Goal: Task Accomplishment & Management: Manage account settings

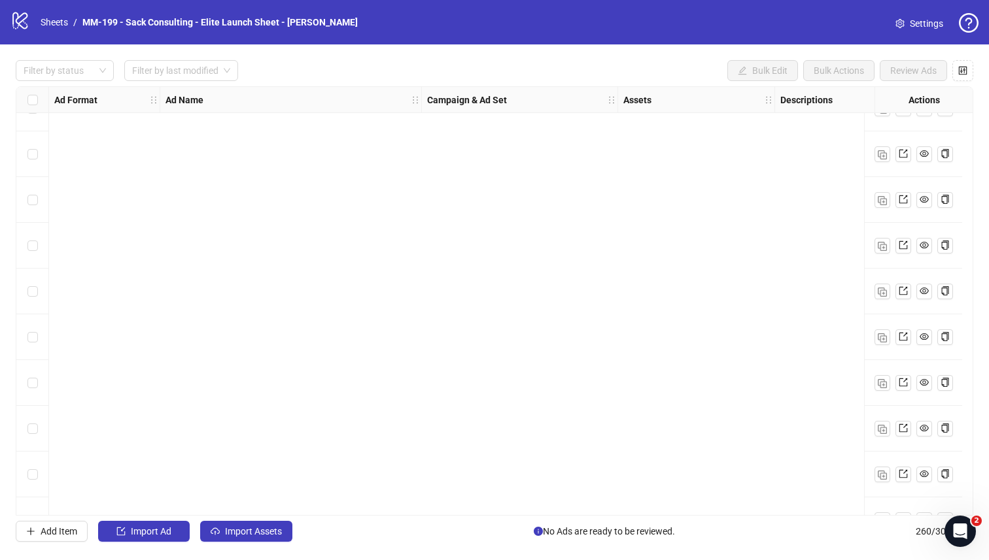
scroll to position [11505, 0]
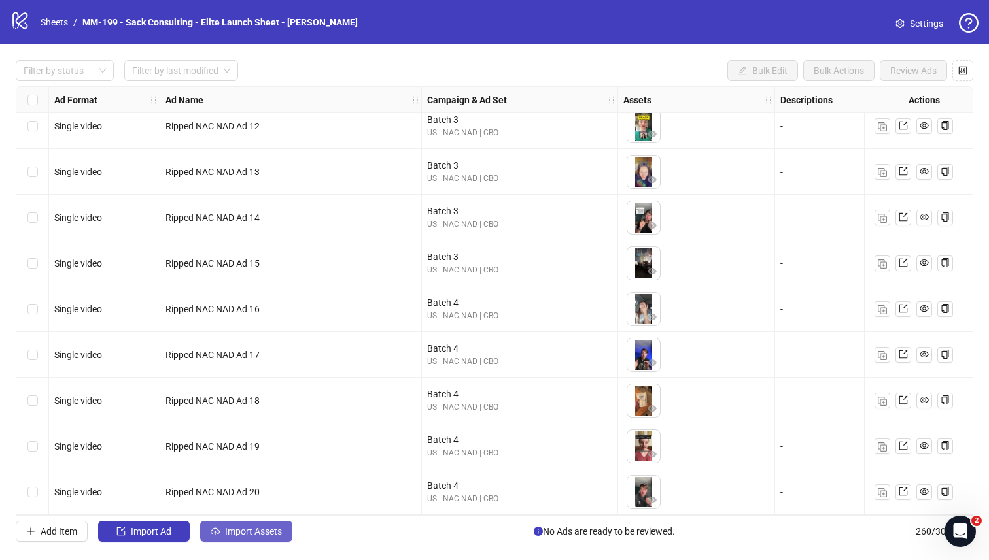
click at [251, 489] on span "Import Assets" at bounding box center [253, 531] width 57 height 10
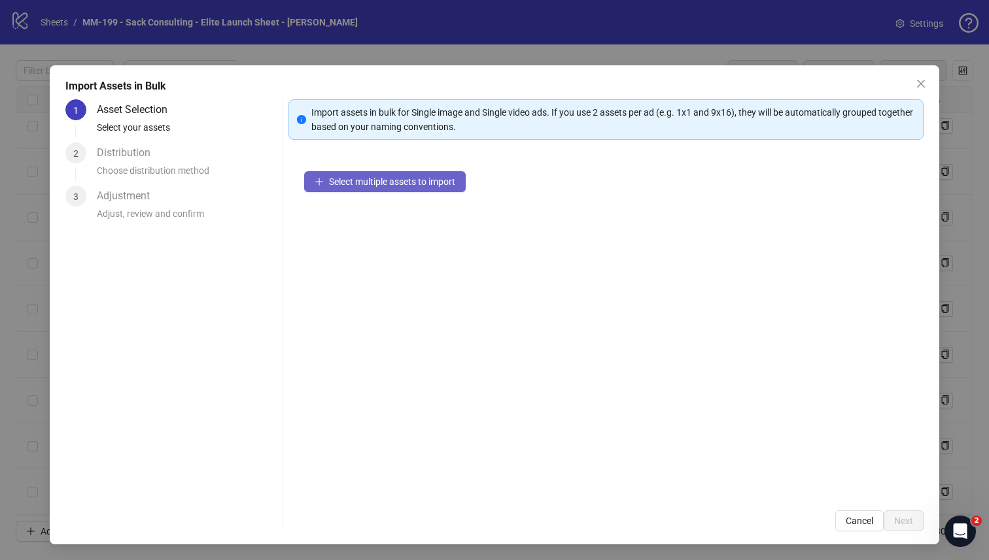
click at [390, 184] on span "Select multiple assets to import" at bounding box center [392, 182] width 126 height 10
click at [417, 187] on button "Select multiple assets to import" at bounding box center [385, 181] width 162 height 21
click at [377, 185] on span "Select multiple assets to import" at bounding box center [392, 182] width 126 height 10
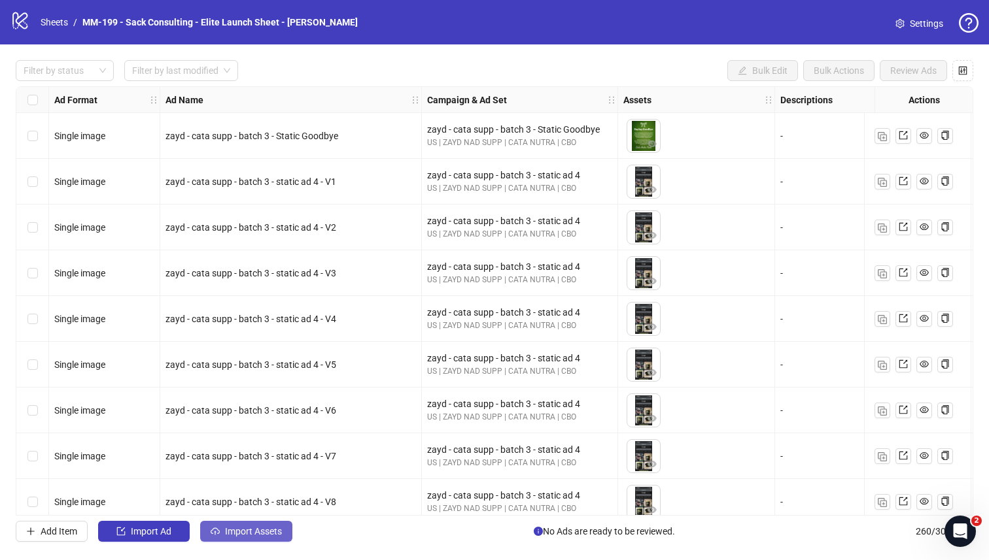
click at [250, 530] on span "Import Assets" at bounding box center [253, 531] width 57 height 10
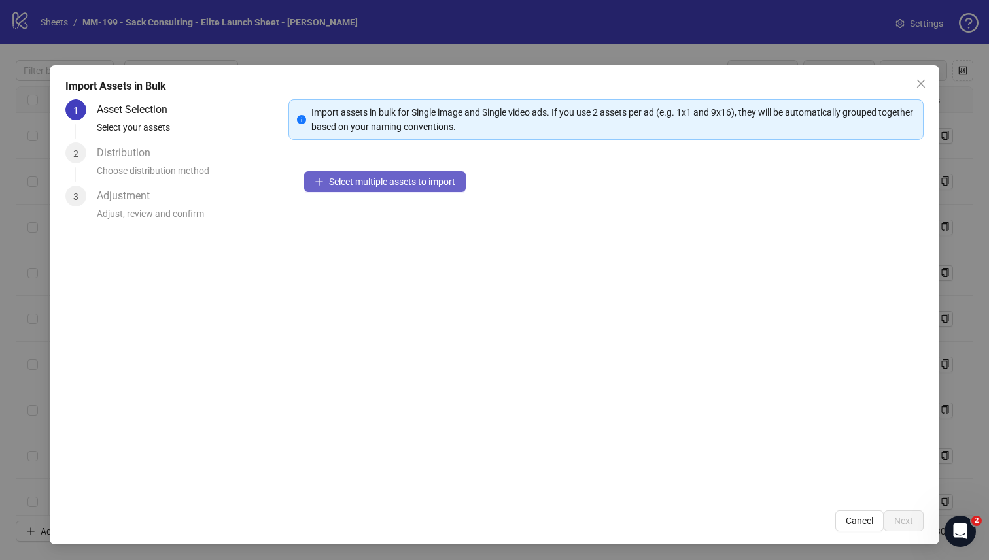
click at [420, 182] on span "Select multiple assets to import" at bounding box center [392, 182] width 126 height 10
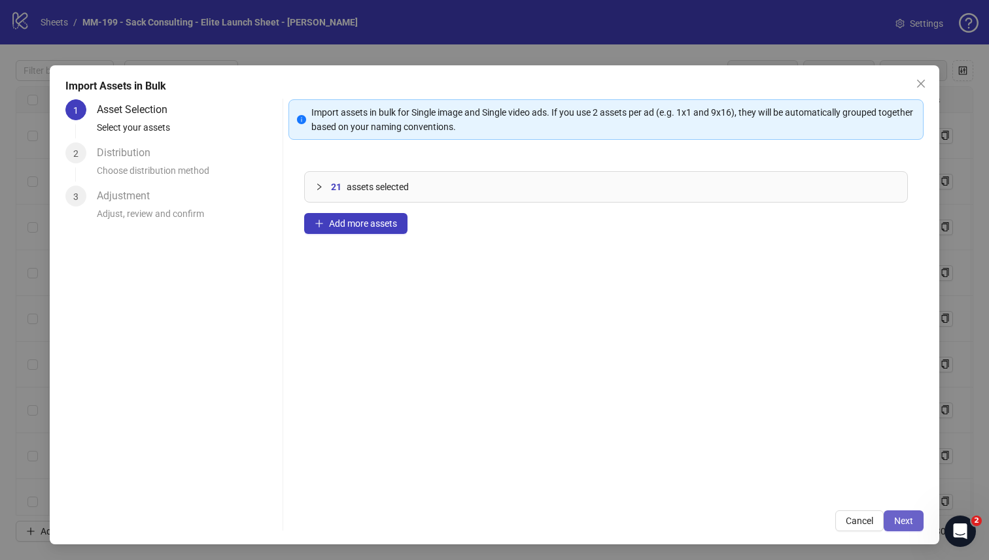
click at [907, 521] on span "Next" at bounding box center [903, 521] width 19 height 10
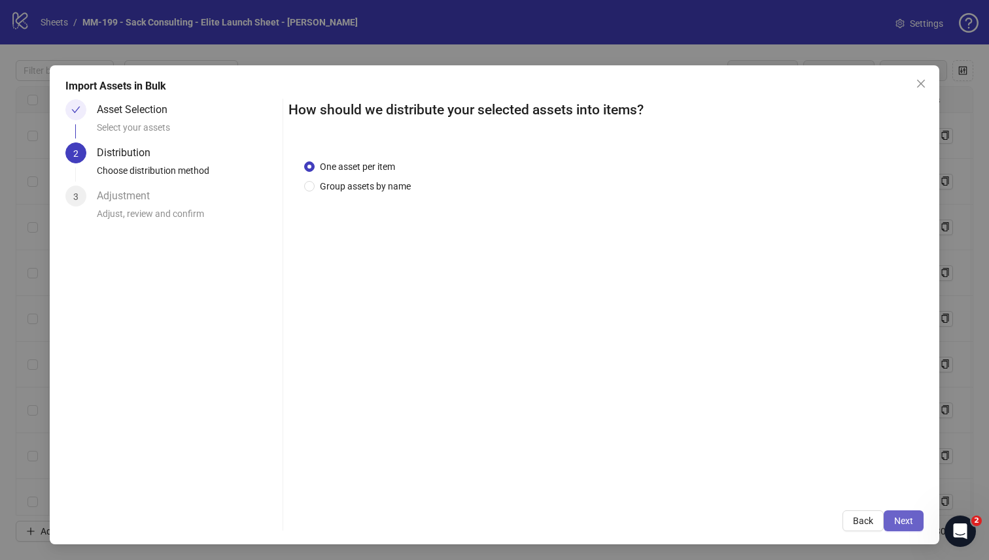
click at [893, 525] on button "Next" at bounding box center [904, 521] width 40 height 21
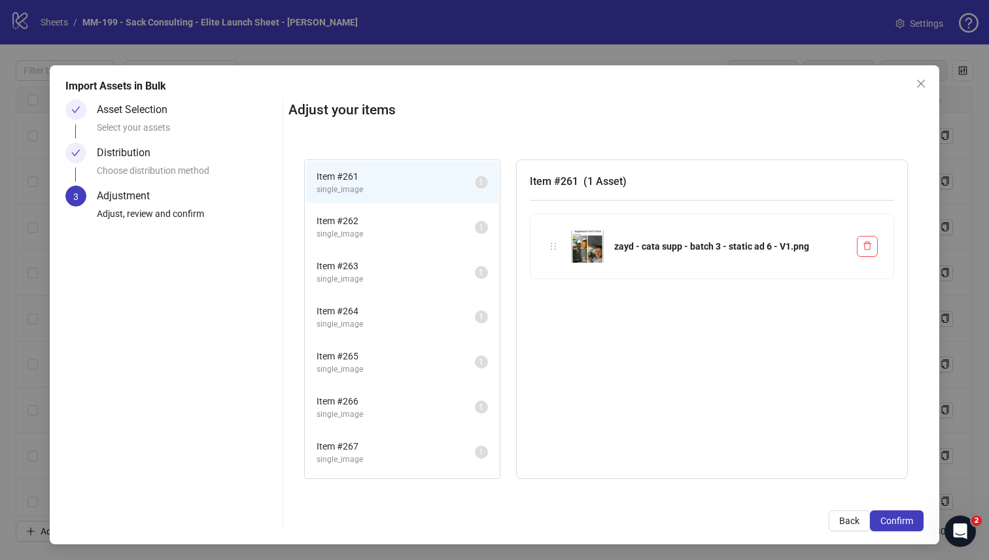
click at [893, 525] on span "Confirm" at bounding box center [896, 521] width 33 height 10
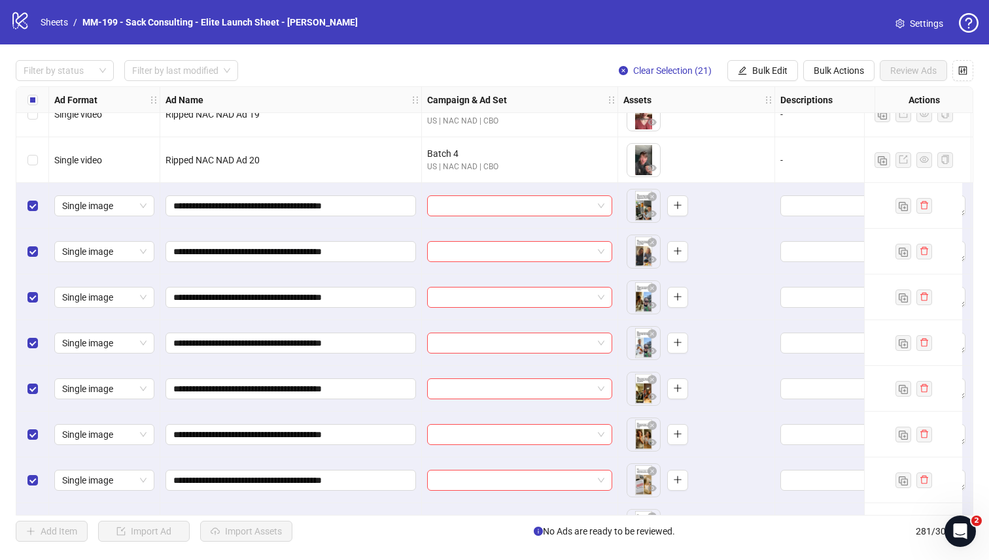
scroll to position [11800, 0]
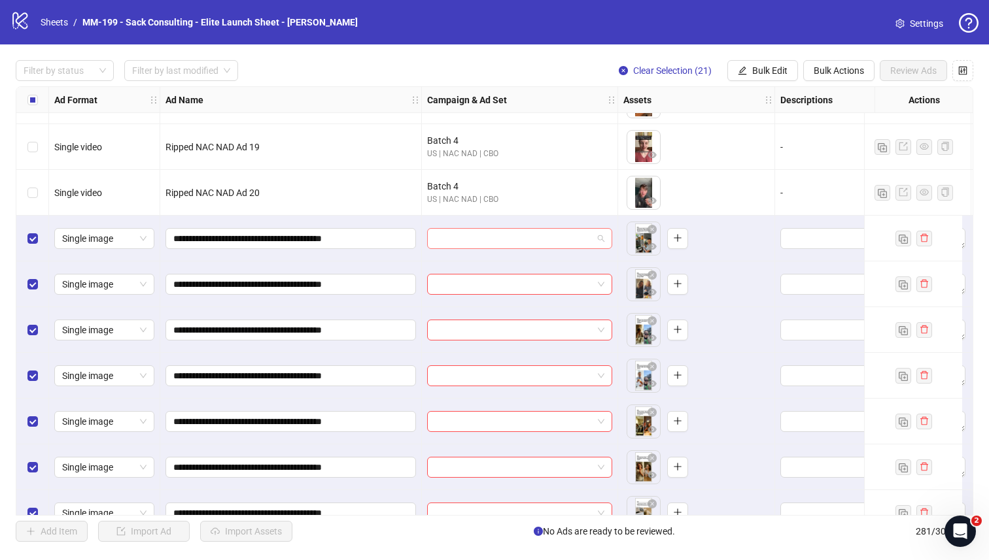
click at [528, 238] on input "search" at bounding box center [514, 239] width 158 height 20
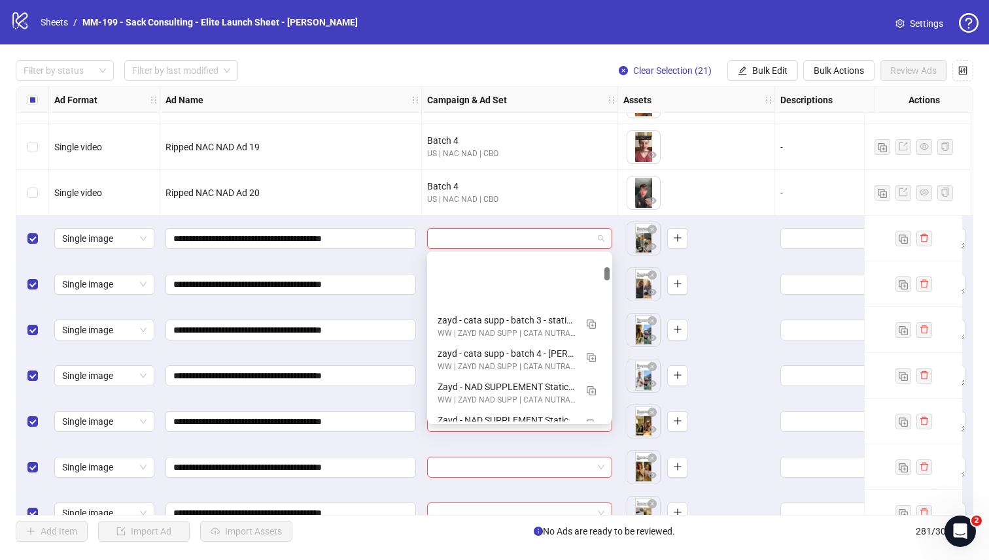
scroll to position [1117, 0]
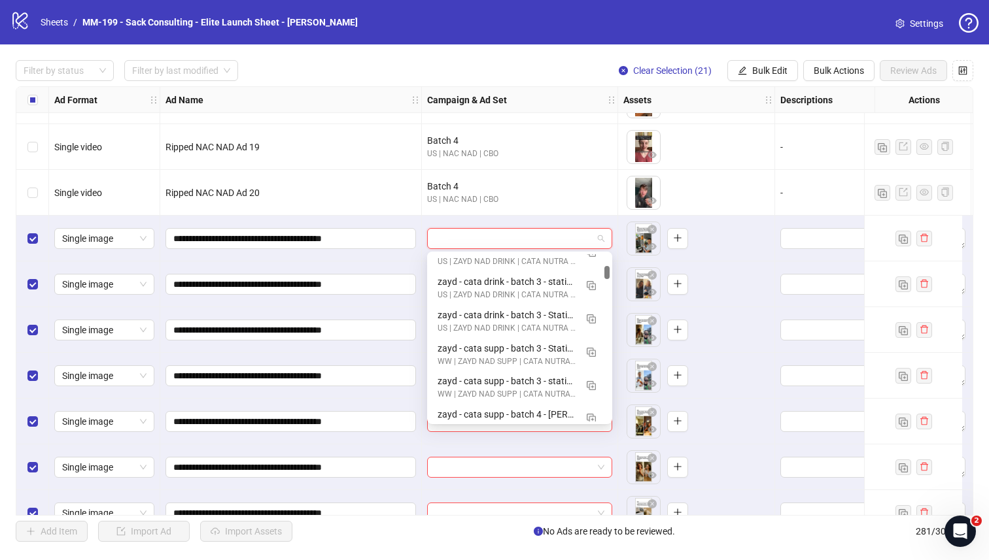
click at [607, 273] on div at bounding box center [606, 272] width 5 height 13
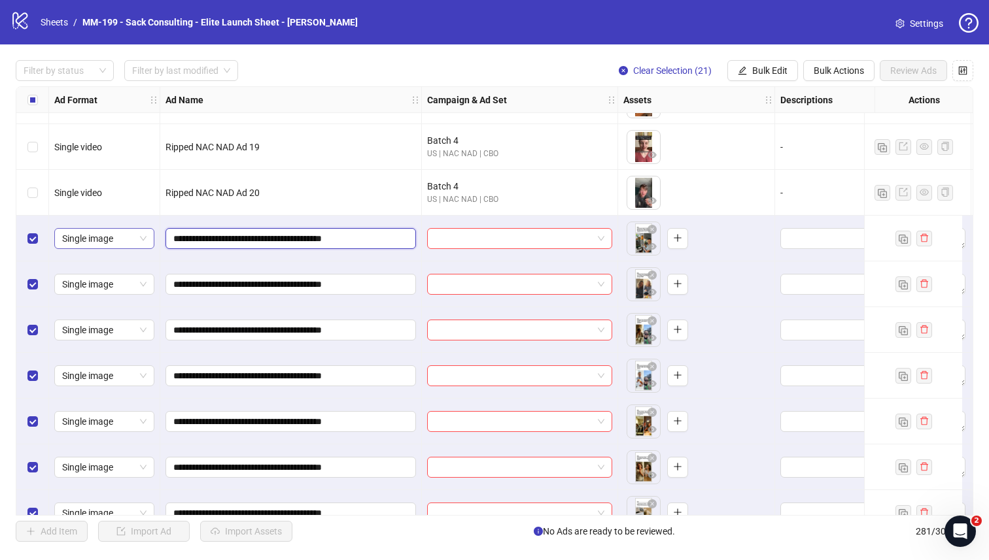
drag, startPoint x: 325, startPoint y: 239, endPoint x: 390, endPoint y: 232, distance: 65.1
click at [572, 247] on input "search" at bounding box center [514, 239] width 158 height 20
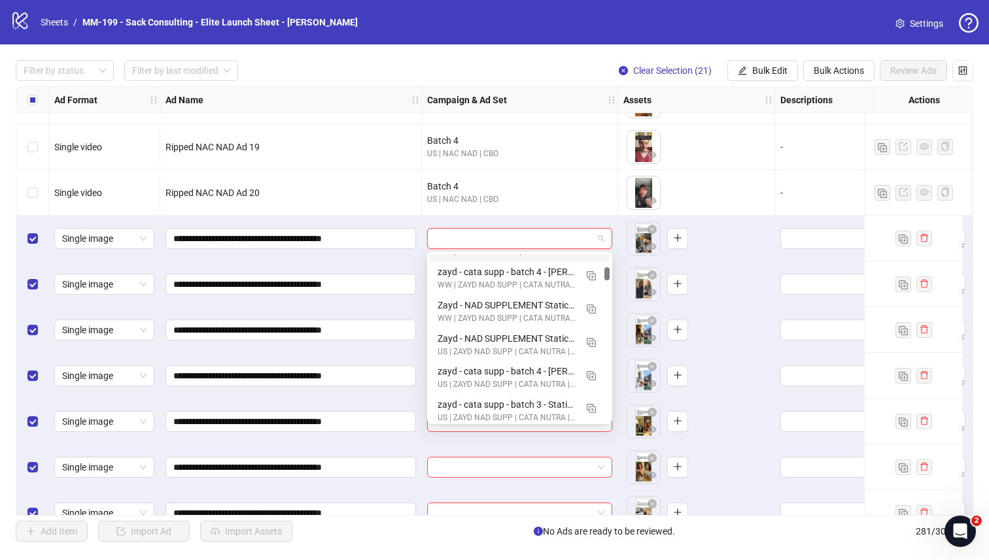
scroll to position [1265, 0]
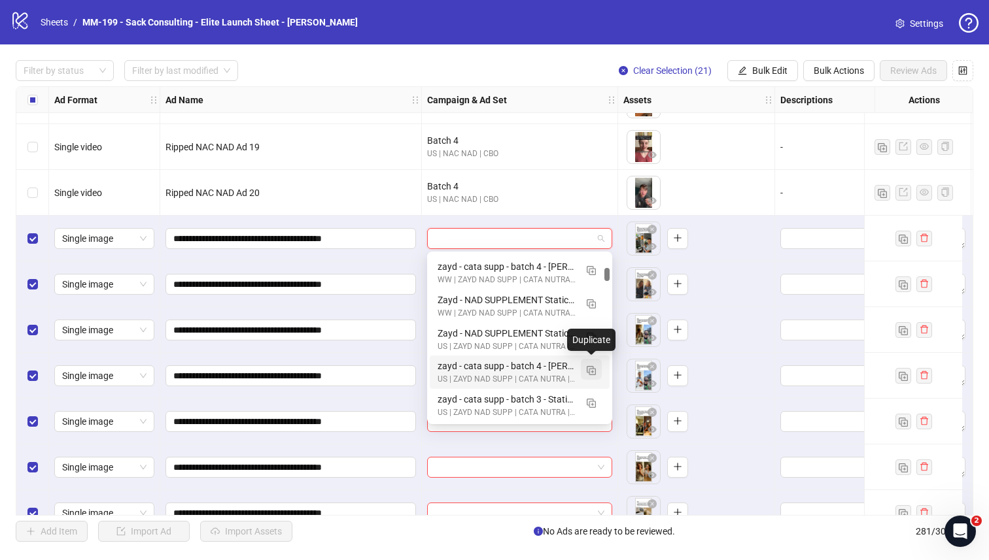
click at [591, 370] on img "button" at bounding box center [591, 370] width 9 height 9
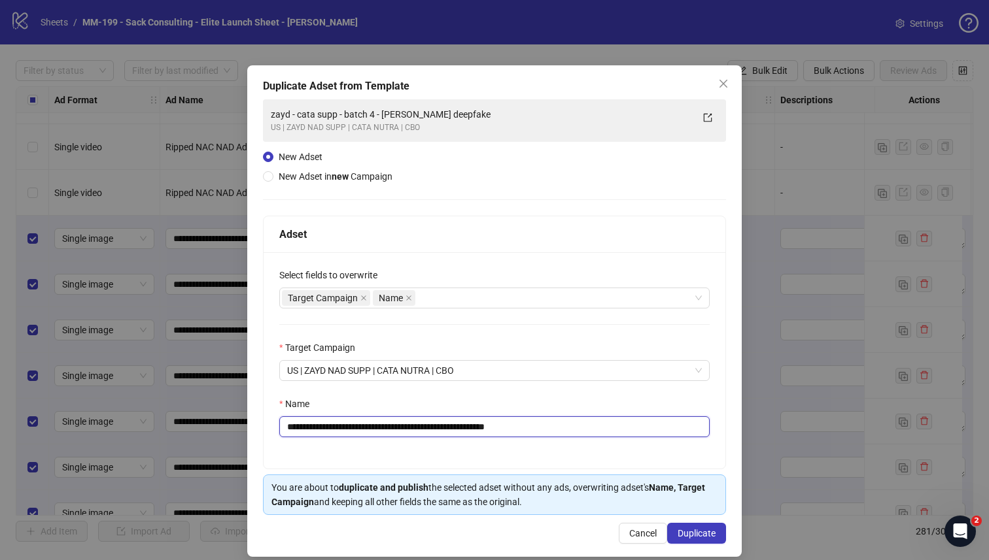
click at [444, 424] on input "**********" at bounding box center [494, 427] width 430 height 21
paste input "text"
click at [467, 295] on div "Target Campaign Name" at bounding box center [487, 298] width 411 height 18
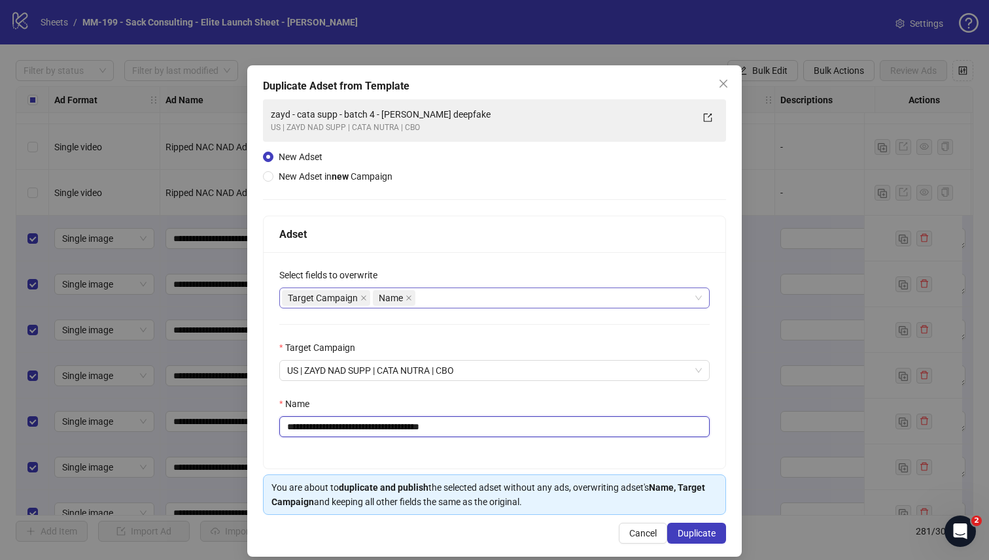
type input "**********"
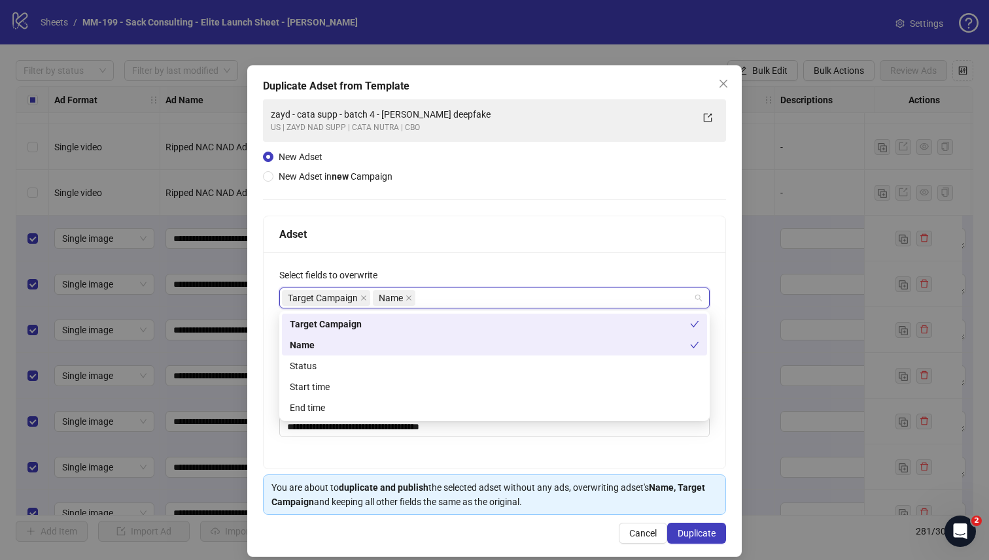
type input "*"
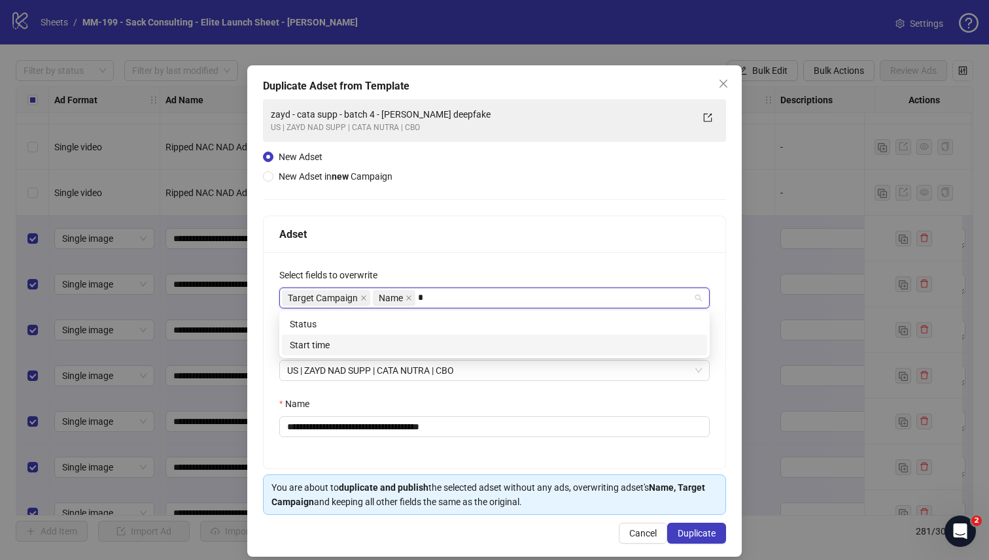
click at [426, 342] on div "Start time" at bounding box center [494, 345] width 409 height 14
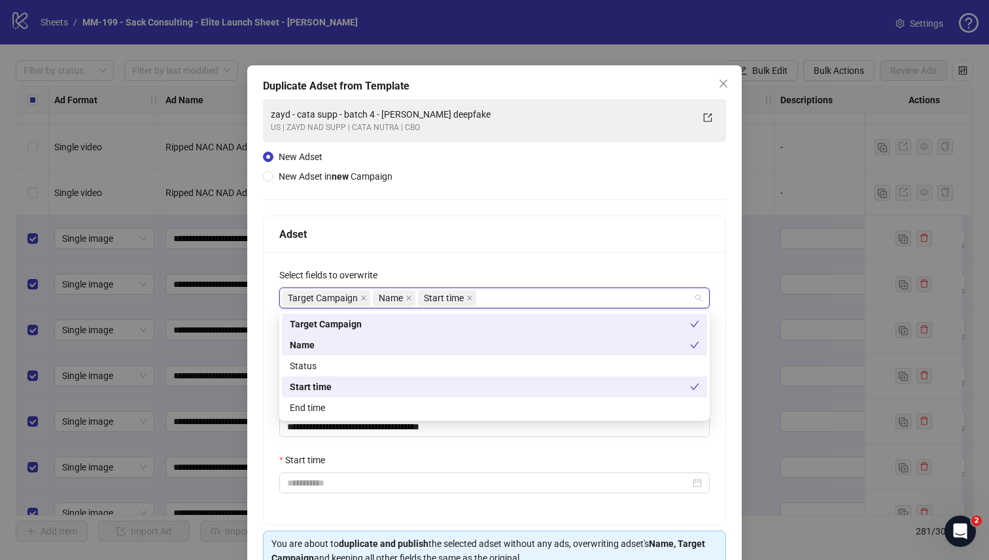
click at [732, 264] on div "**********" at bounding box center [494, 339] width 494 height 548
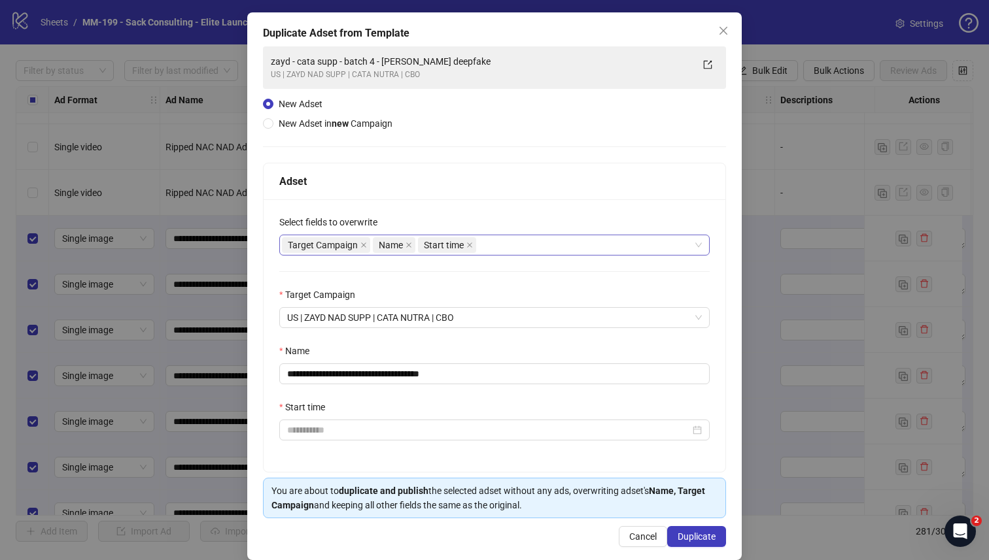
scroll to position [71, 0]
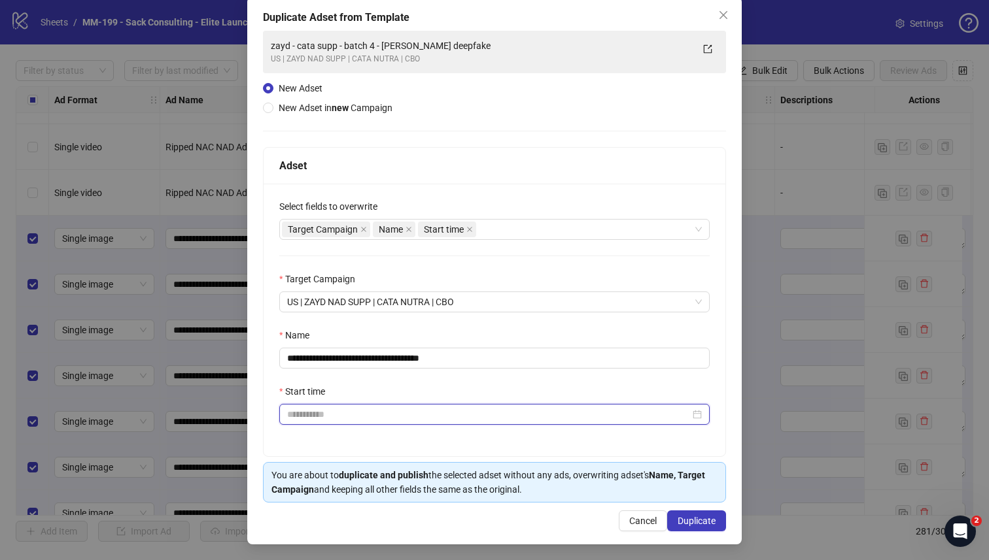
click at [543, 416] on input "Start time" at bounding box center [488, 414] width 403 height 14
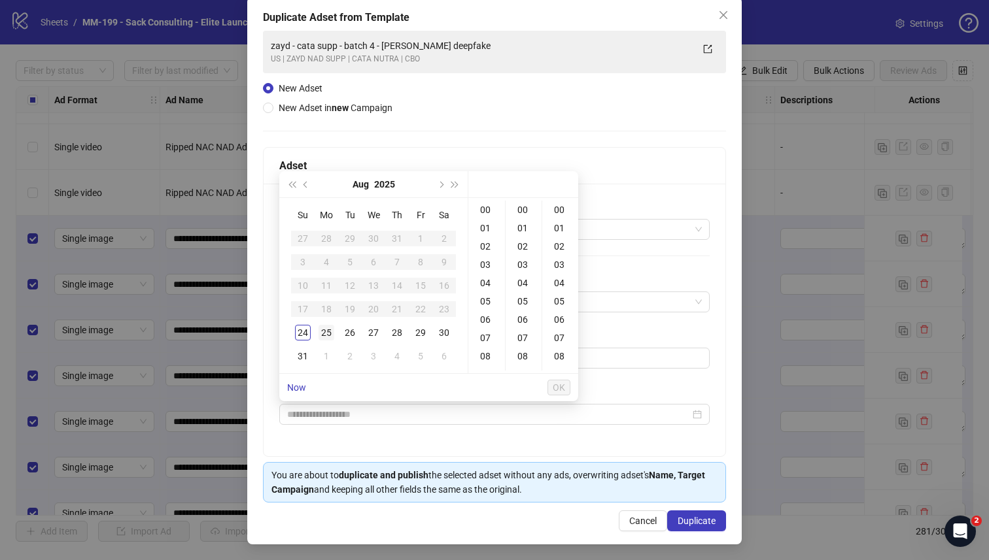
click at [322, 326] on div "25" at bounding box center [326, 333] width 16 height 16
click at [304, 329] on div "24" at bounding box center [303, 333] width 16 height 16
click at [487, 300] on div "23" at bounding box center [486, 299] width 31 height 18
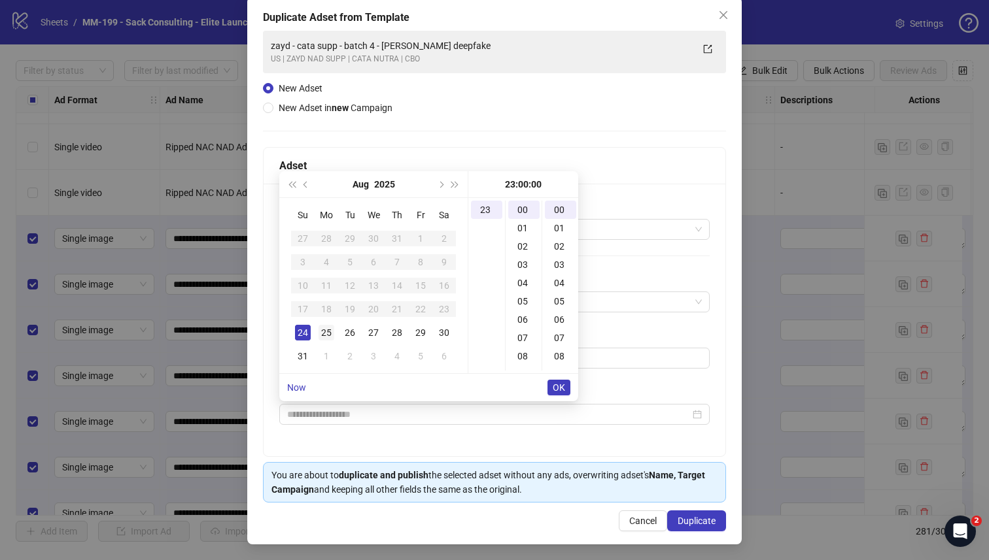
click at [329, 335] on div "25" at bounding box center [326, 333] width 16 height 16
click at [483, 205] on div "00" at bounding box center [486, 210] width 31 height 18
type input "**********"
click at [558, 387] on span "OK" at bounding box center [559, 388] width 12 height 10
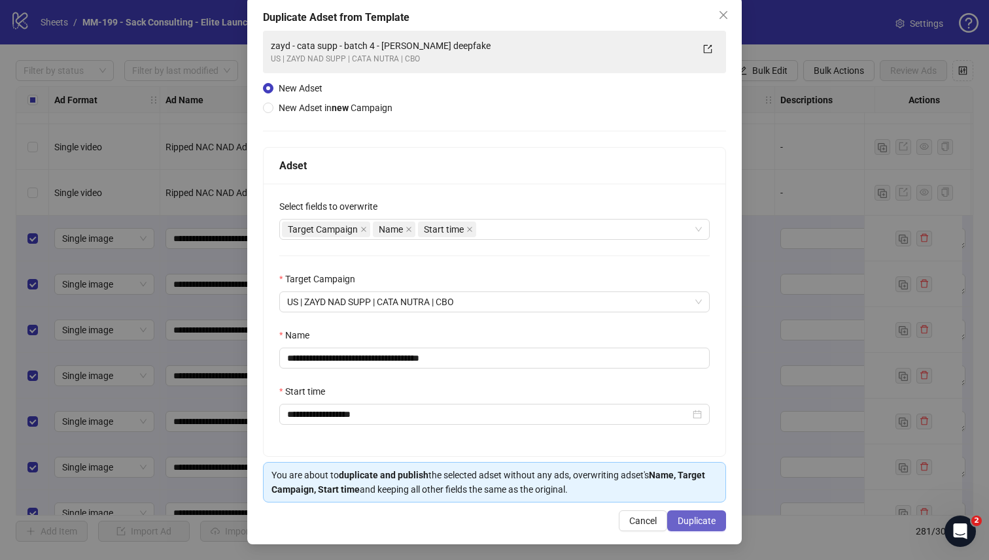
click at [684, 519] on span "Duplicate" at bounding box center [697, 521] width 38 height 10
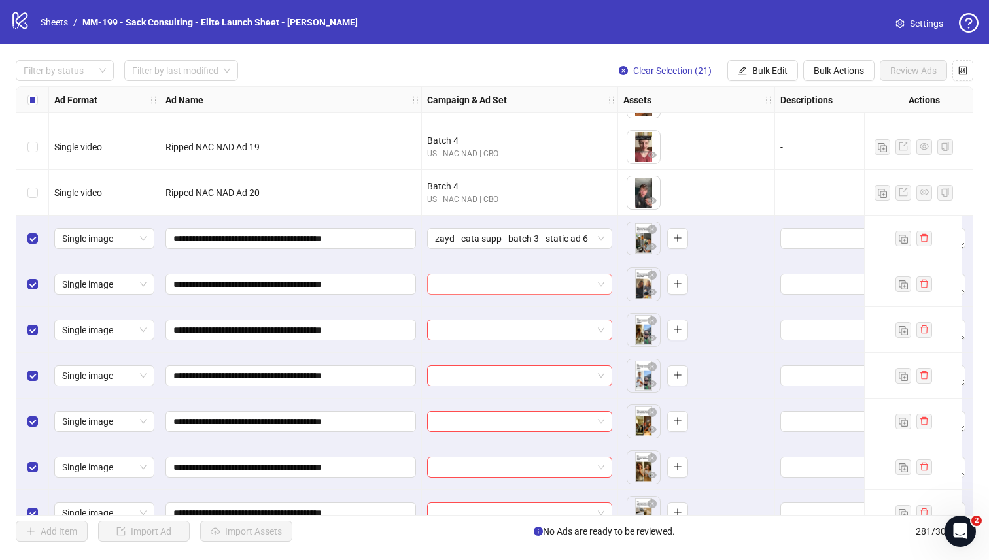
click at [503, 275] on input "search" at bounding box center [514, 285] width 158 height 20
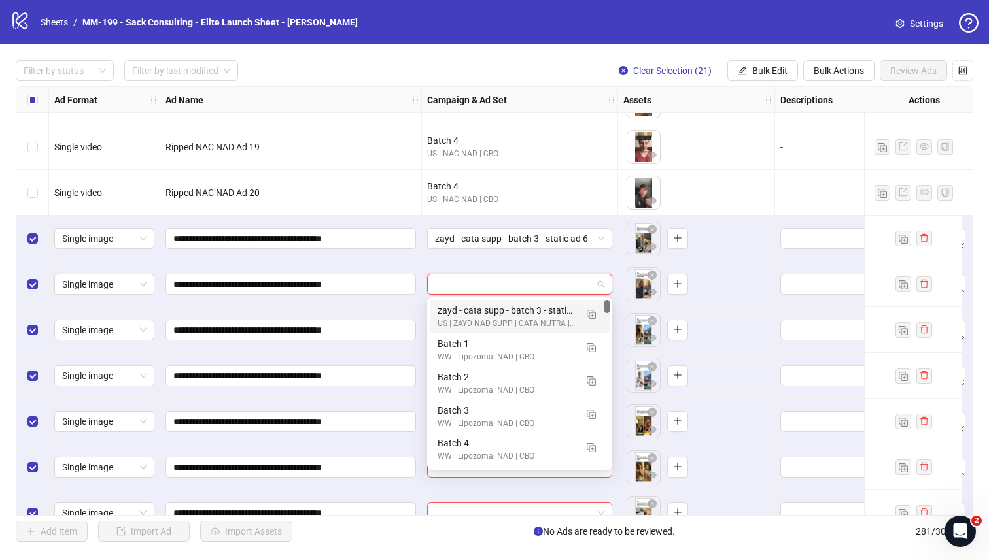
click at [495, 306] on div "zayd - cata supp - batch 3 - static ad 6" at bounding box center [507, 310] width 138 height 14
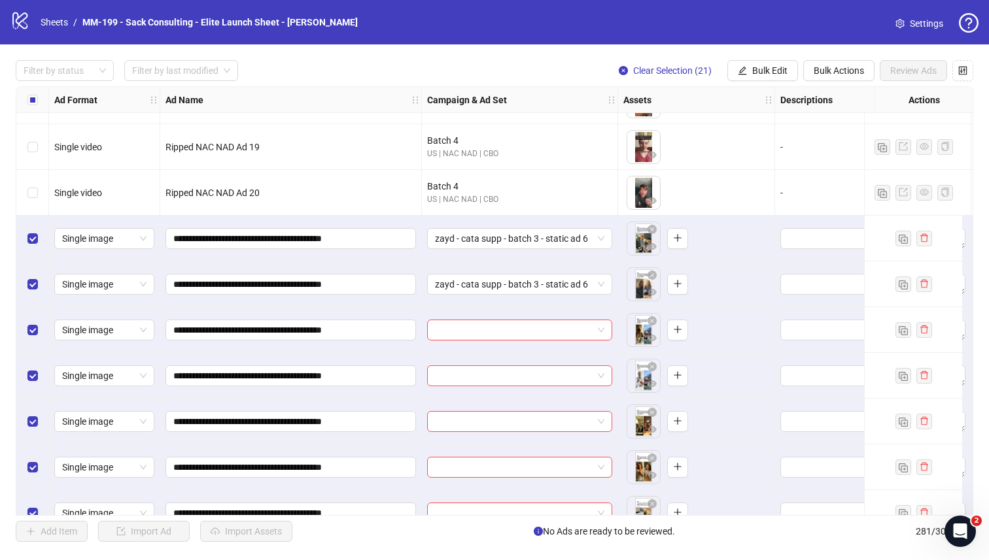
scroll to position [11832, 0]
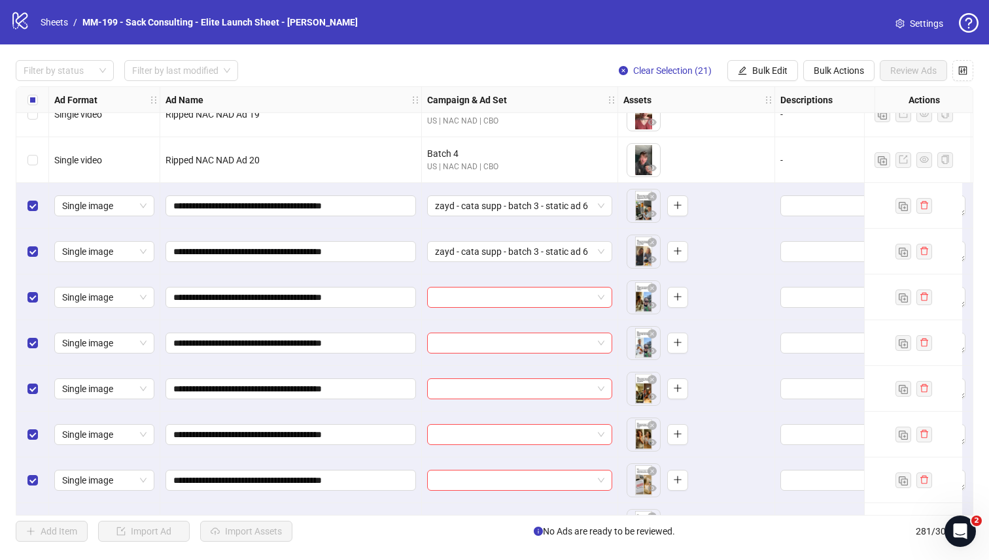
click at [495, 301] on div "Ad Format Ad Name Campaign & Ad Set Assets Descriptions Headlines Primary Texts…" at bounding box center [494, 301] width 957 height 430
click at [495, 301] on input "search" at bounding box center [514, 298] width 158 height 20
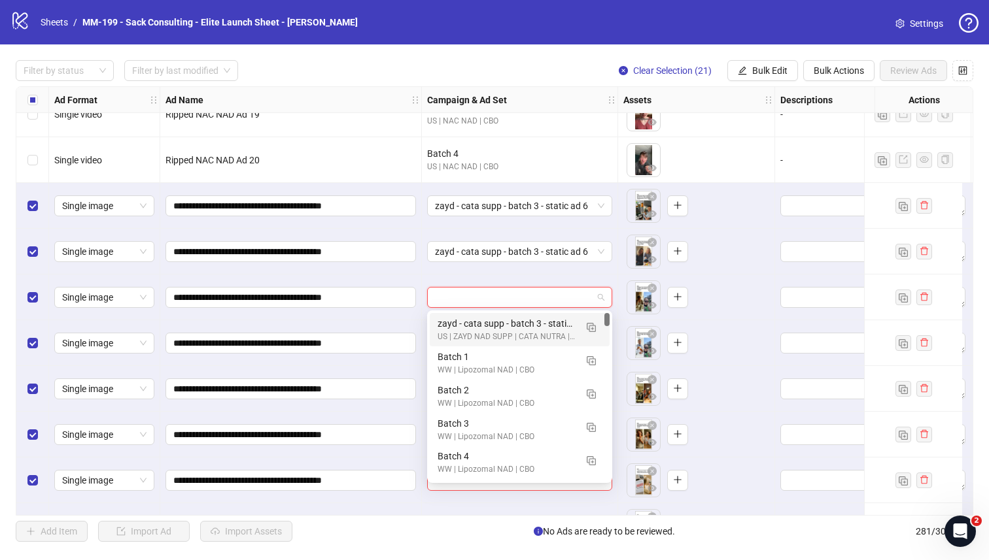
click at [490, 320] on div "zayd - cata supp - batch 3 - static ad 6" at bounding box center [507, 324] width 138 height 14
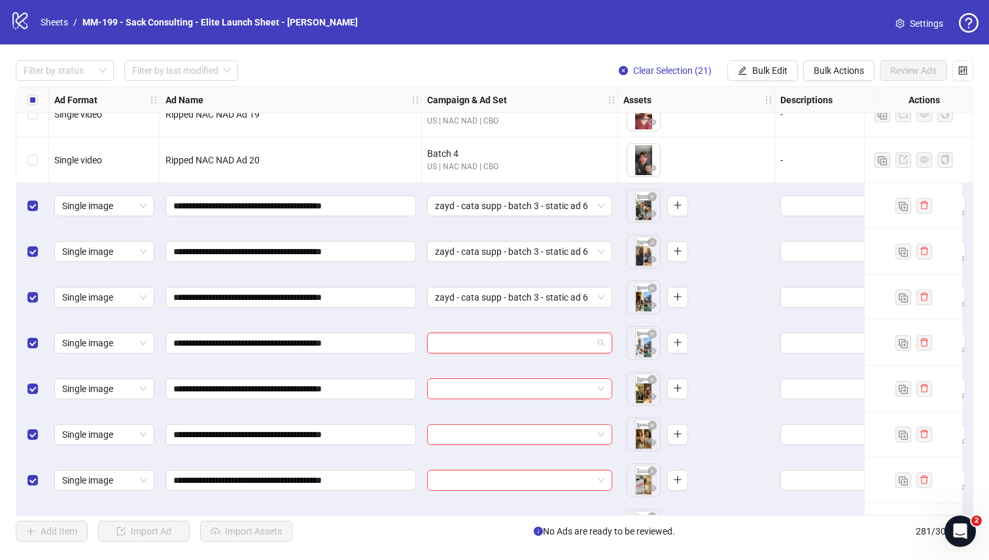
click at [479, 340] on input "search" at bounding box center [514, 344] width 158 height 20
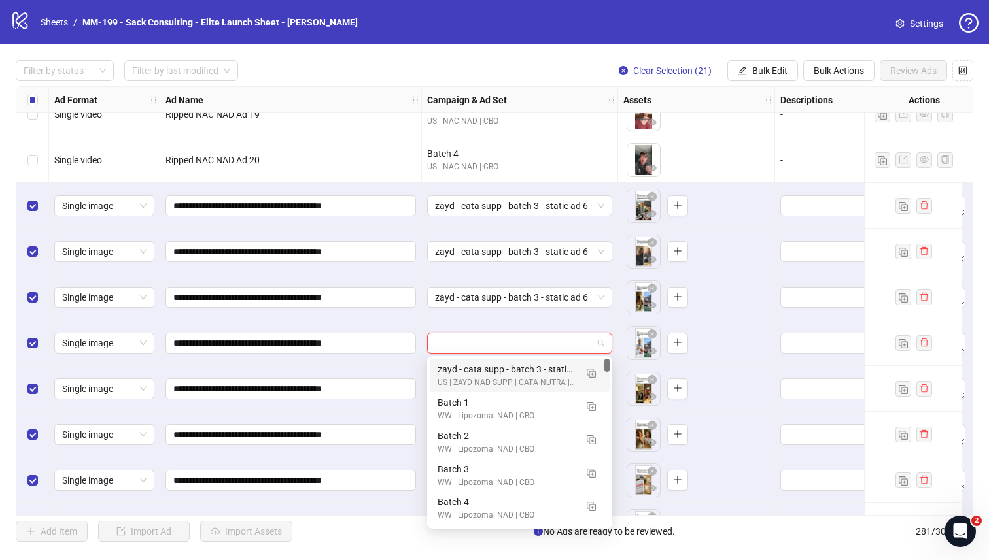
click at [474, 360] on div "zayd - cata supp - batch 3 - static ad 6 US | ZAYD NAD SUPP | CATA NUTRA | CBO" at bounding box center [520, 375] width 180 height 33
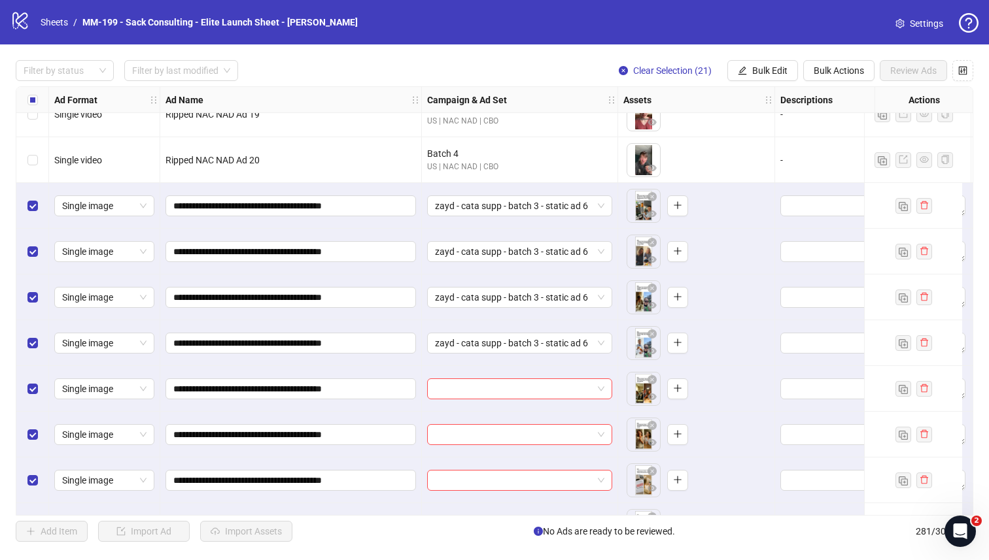
scroll to position [11864, 0]
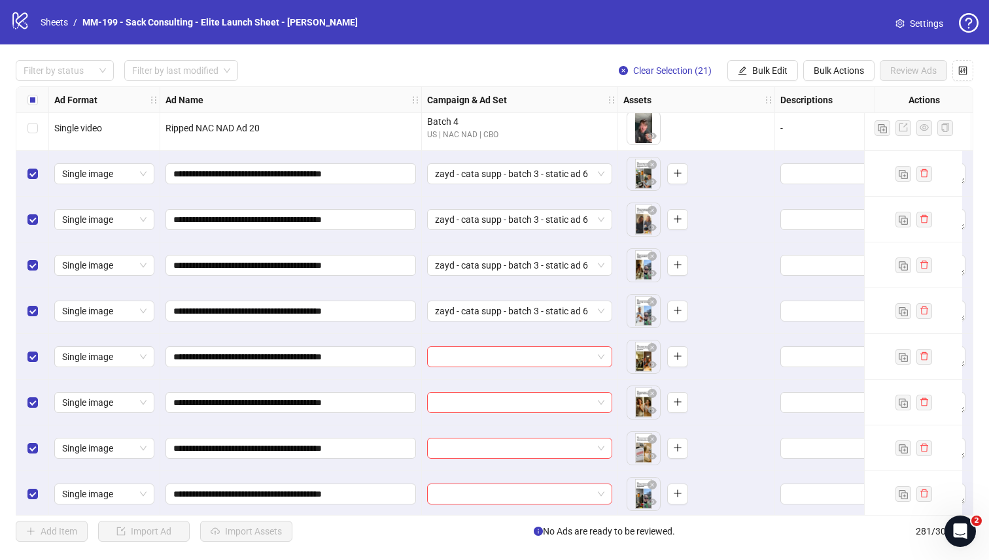
click at [473, 360] on input "search" at bounding box center [514, 357] width 158 height 20
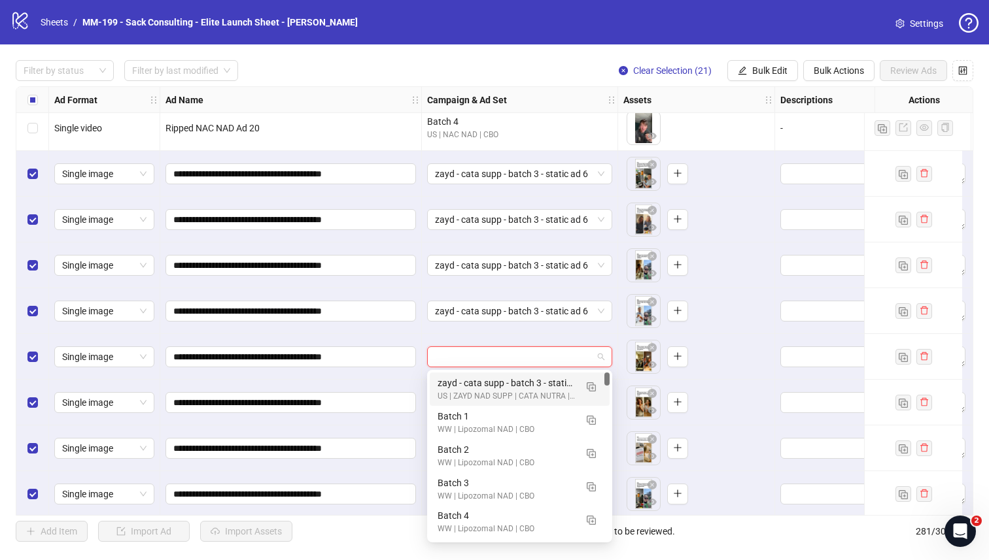
click at [470, 376] on div "zayd - cata supp - batch 3 - static ad 6" at bounding box center [507, 383] width 138 height 14
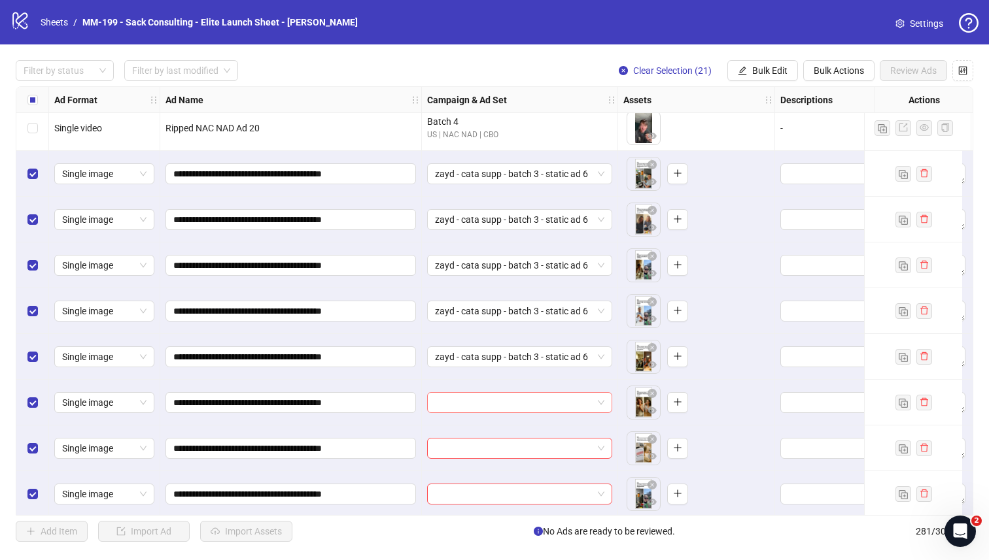
click at [464, 394] on input "search" at bounding box center [514, 403] width 158 height 20
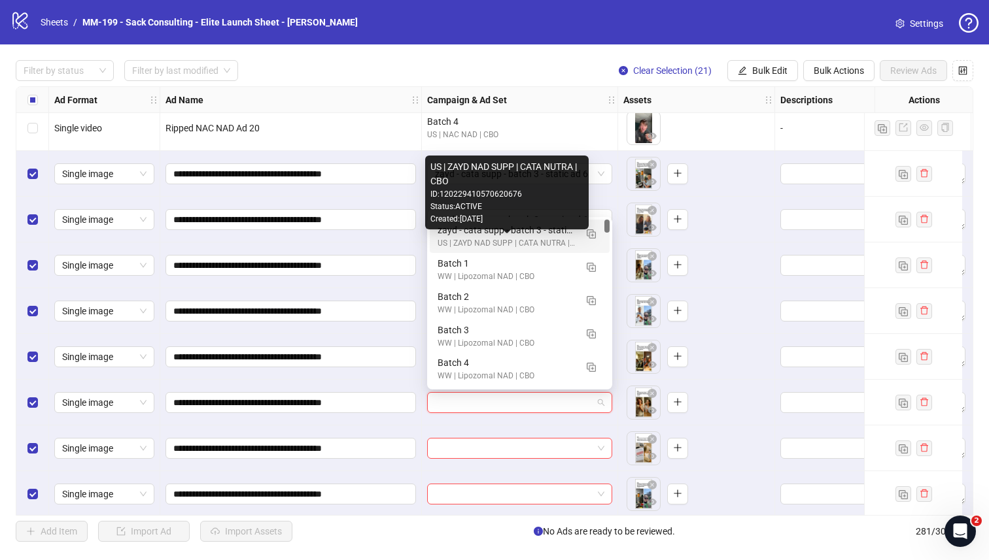
click at [442, 237] on div "zayd - cata supp - batch 3 - static ad 6" at bounding box center [507, 230] width 138 height 14
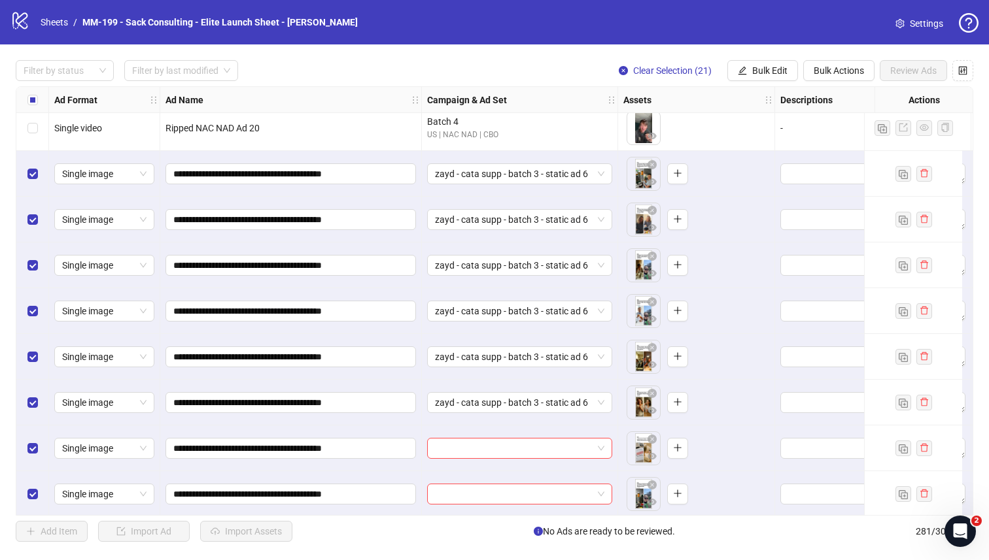
scroll to position [11976, 0]
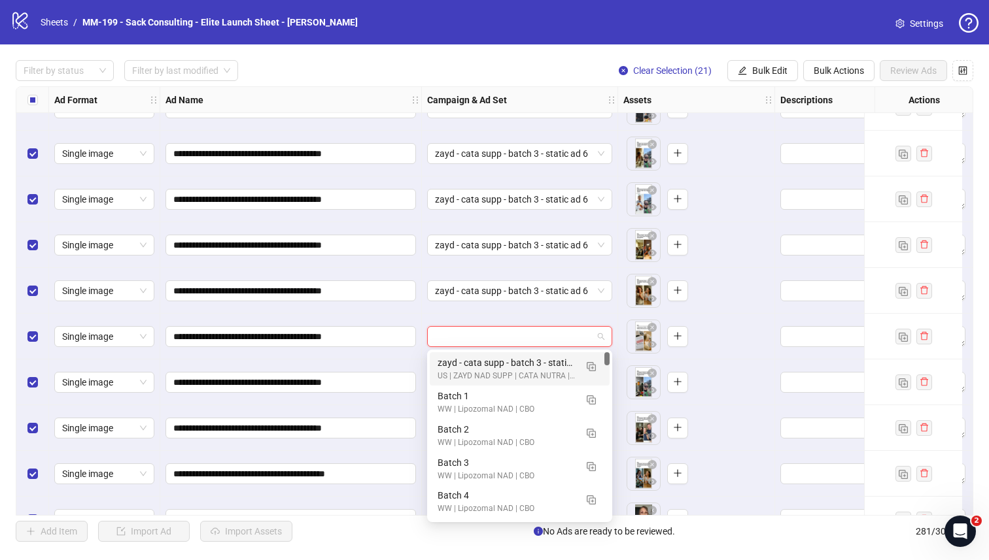
click at [449, 331] on input "search" at bounding box center [514, 337] width 158 height 20
click at [448, 355] on div "zayd - cata supp - batch 3 - static ad 6 US | ZAYD NAD SUPP | CATA NUTRA | CBO" at bounding box center [520, 368] width 180 height 33
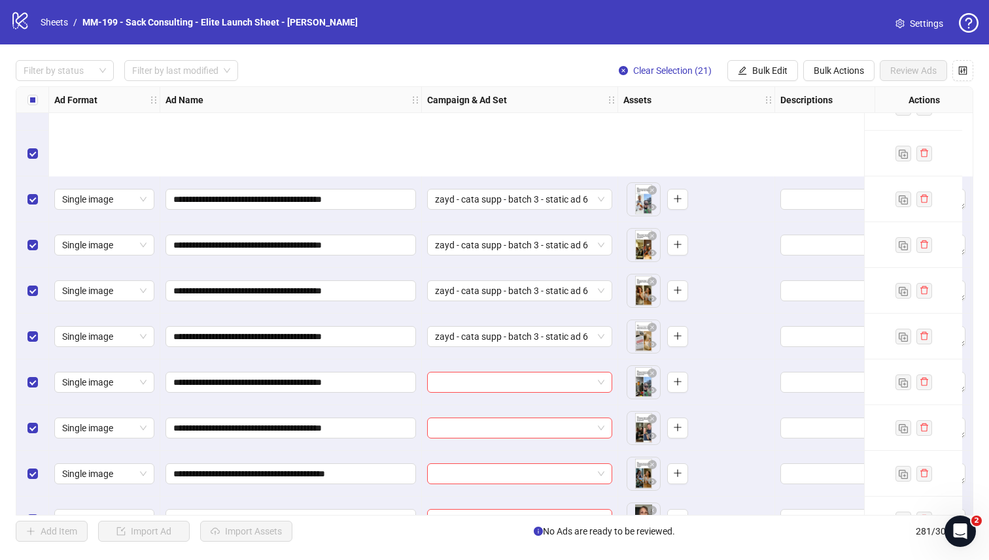
scroll to position [12112, 0]
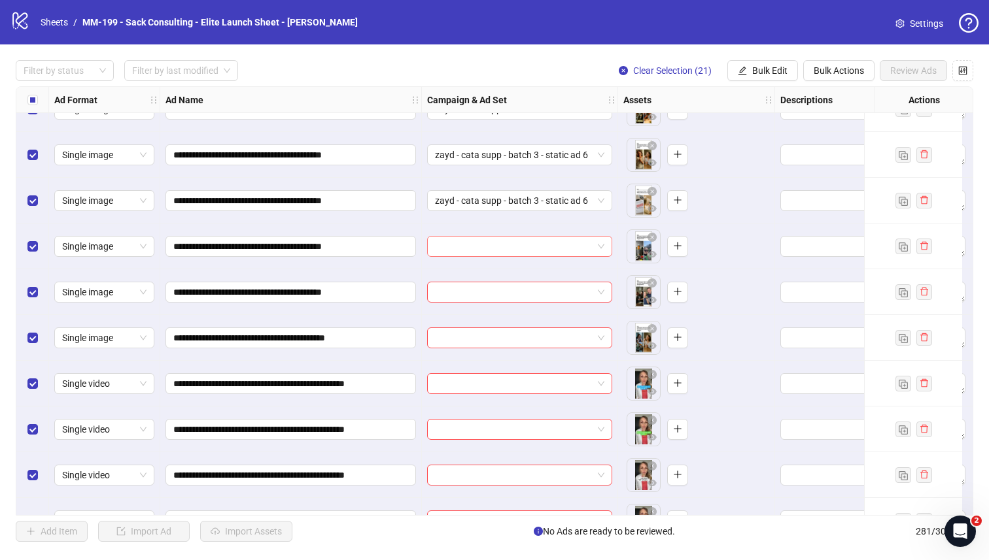
click at [460, 247] on input "search" at bounding box center [514, 247] width 158 height 20
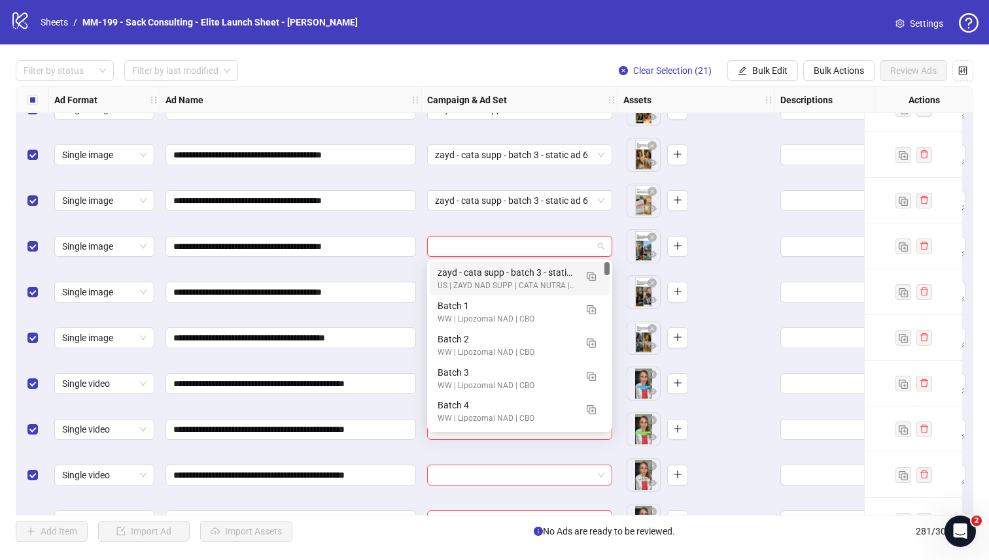
click at [458, 271] on div "zayd - cata supp - batch 3 - static ad 6" at bounding box center [507, 273] width 138 height 14
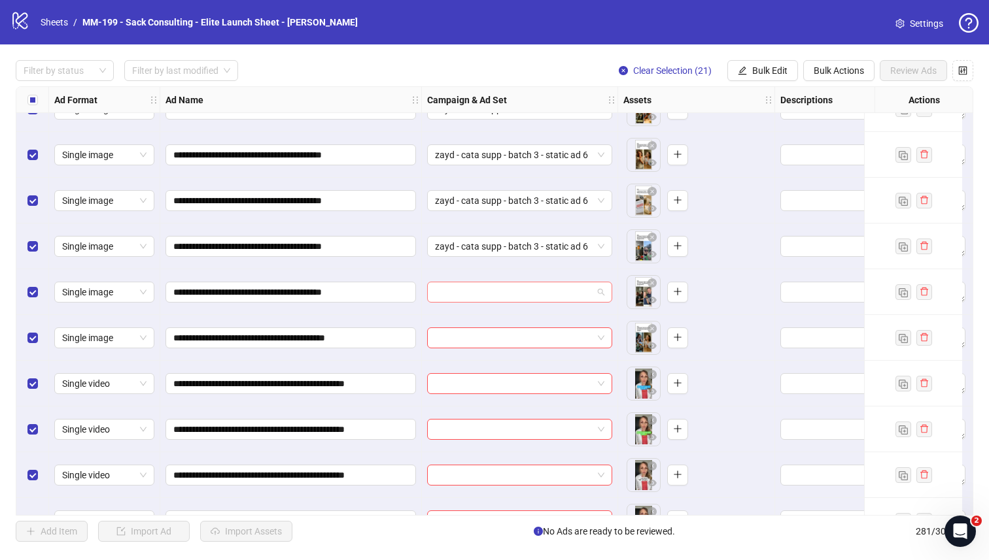
click at [456, 292] on input "search" at bounding box center [514, 293] width 158 height 20
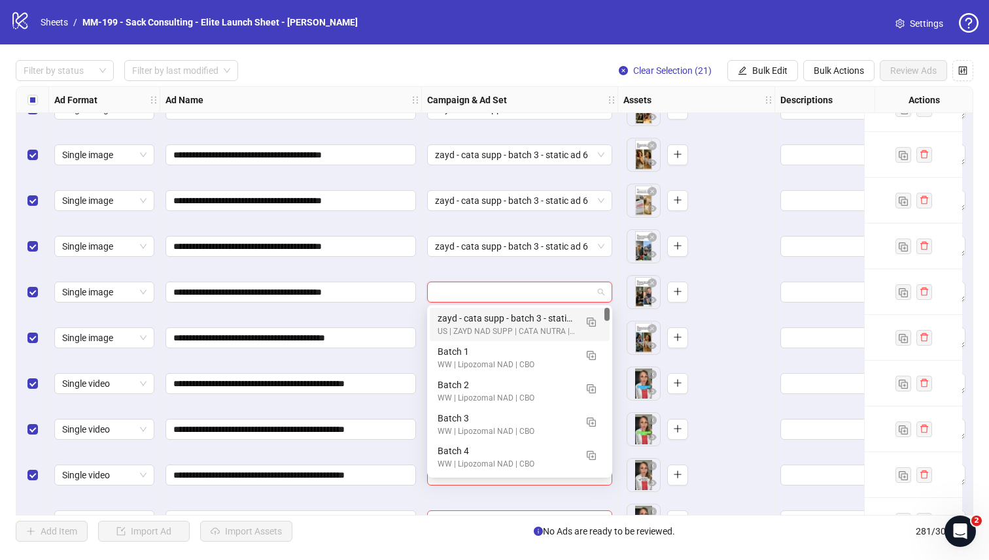
click at [453, 318] on div "zayd - cata supp - batch 3 - static ad 6" at bounding box center [507, 318] width 138 height 14
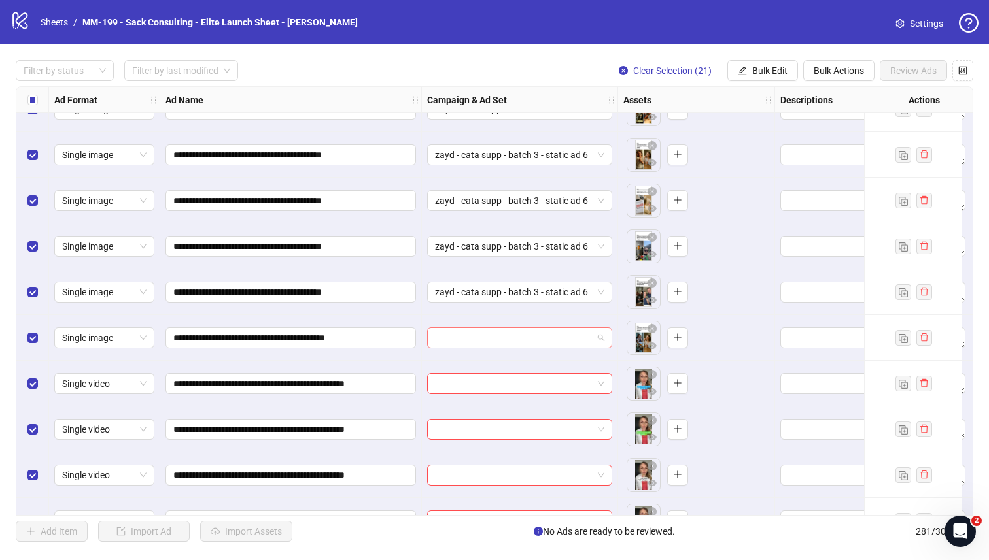
click at [448, 335] on input "search" at bounding box center [514, 338] width 158 height 20
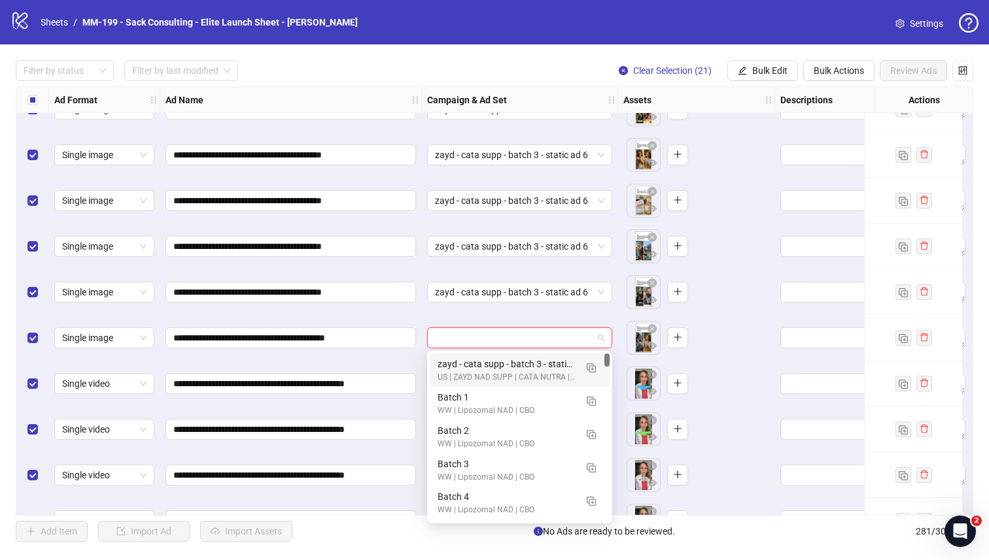
click at [445, 357] on div "zayd - cata supp - batch 3 - static ad 6" at bounding box center [507, 364] width 138 height 14
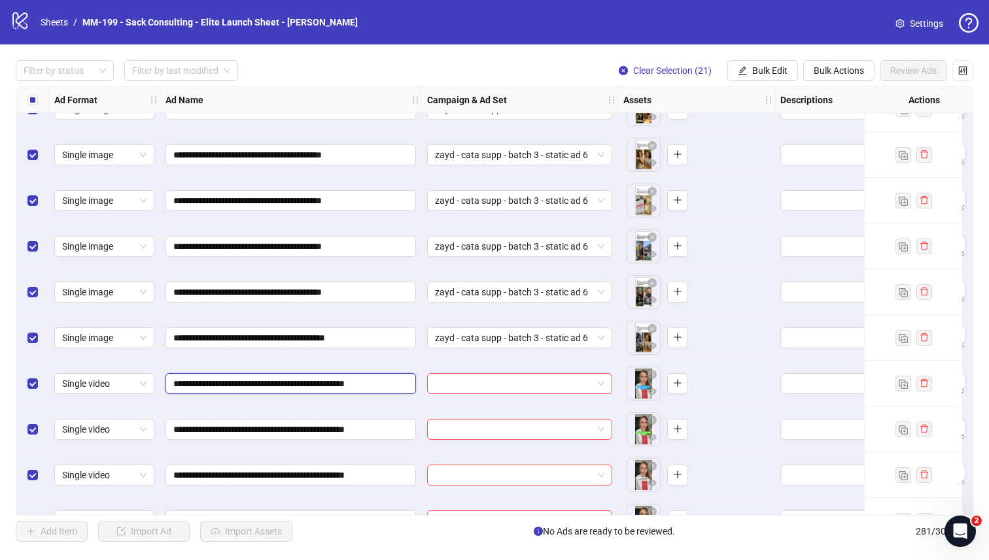
drag, startPoint x: 360, startPoint y: 386, endPoint x: 176, endPoint y: 377, distance: 184.6
click at [175, 377] on input "**********" at bounding box center [289, 384] width 232 height 14
click at [481, 393] on input "search" at bounding box center [514, 384] width 158 height 20
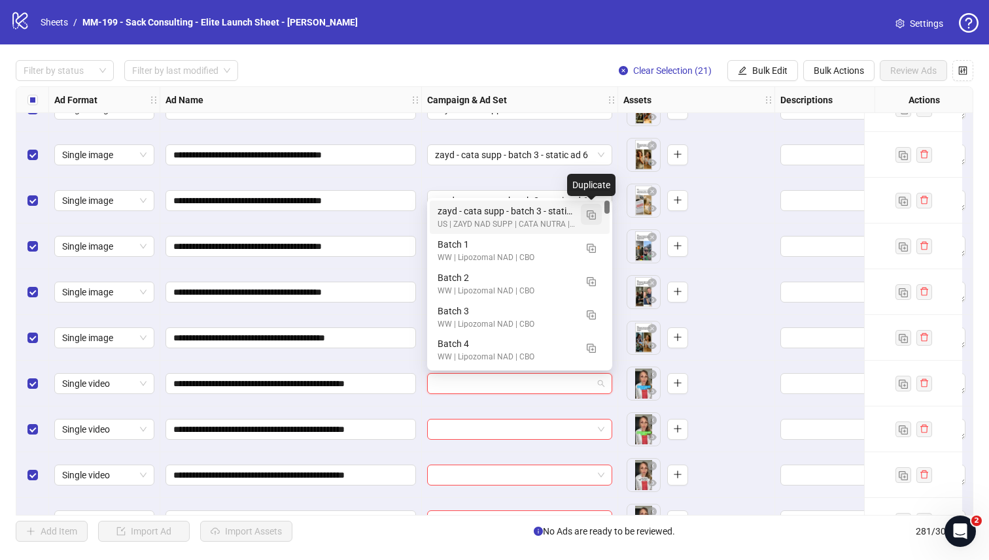
click at [587, 213] on img "button" at bounding box center [591, 215] width 9 height 9
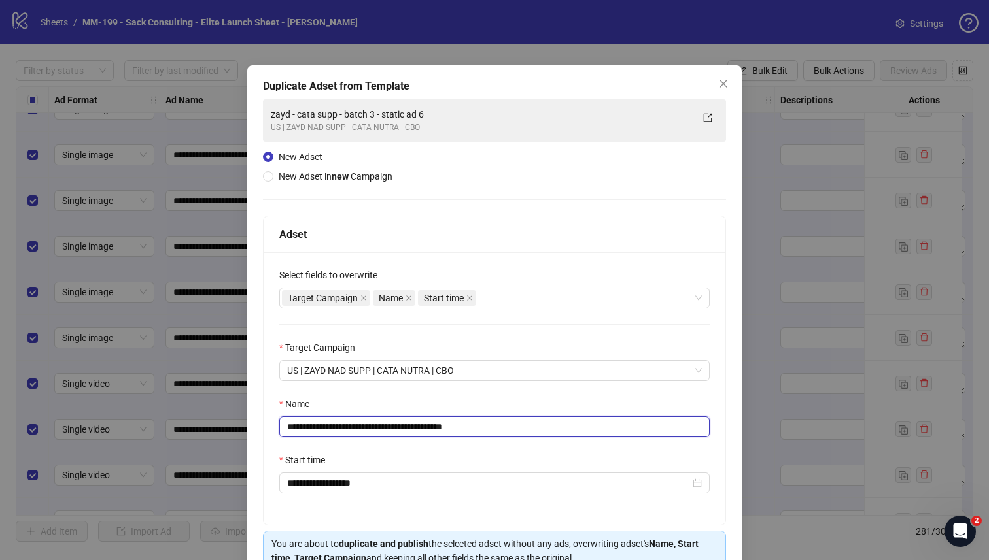
click at [337, 426] on input "**********" at bounding box center [494, 427] width 430 height 21
paste input "text"
type input "**********"
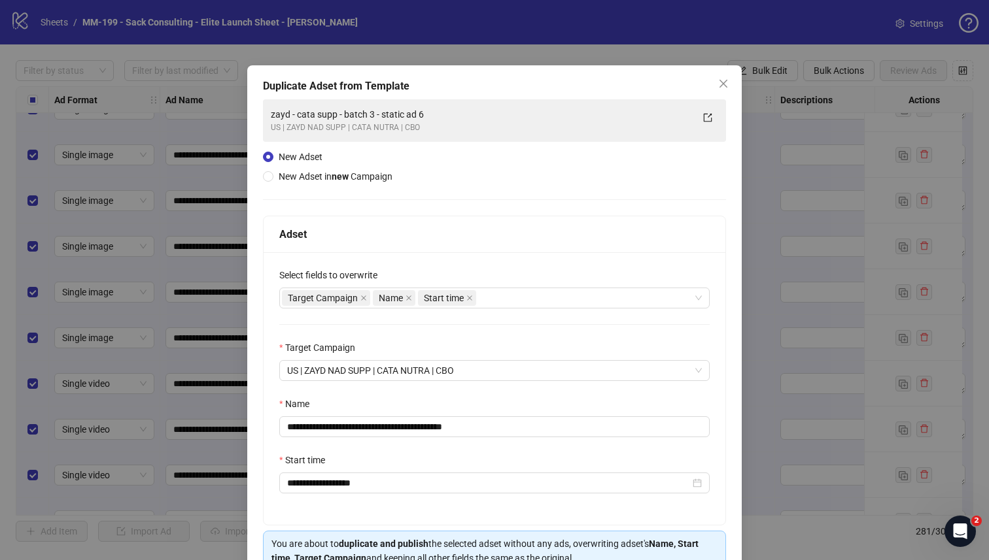
click at [496, 406] on div "Name" at bounding box center [494, 407] width 430 height 20
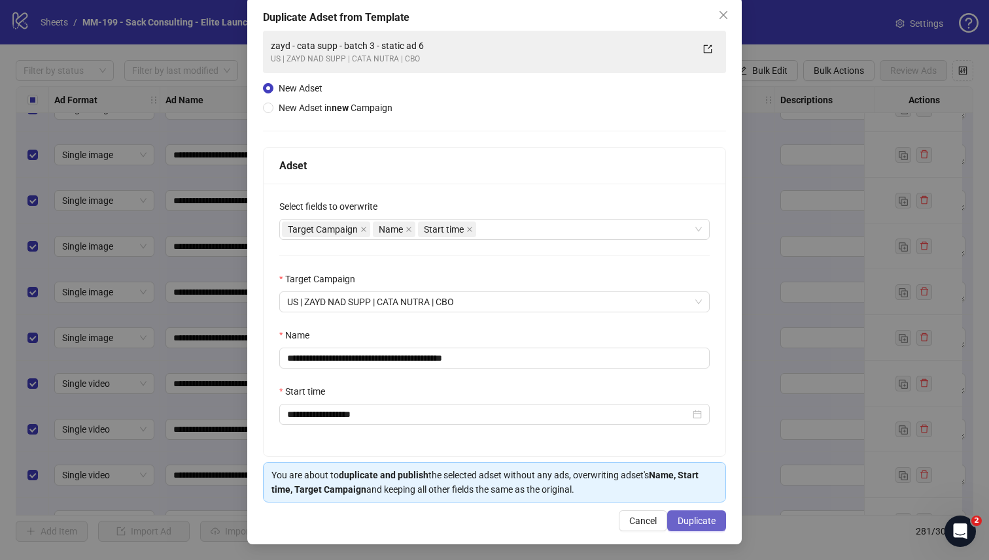
click at [695, 519] on span "Duplicate" at bounding box center [697, 521] width 38 height 10
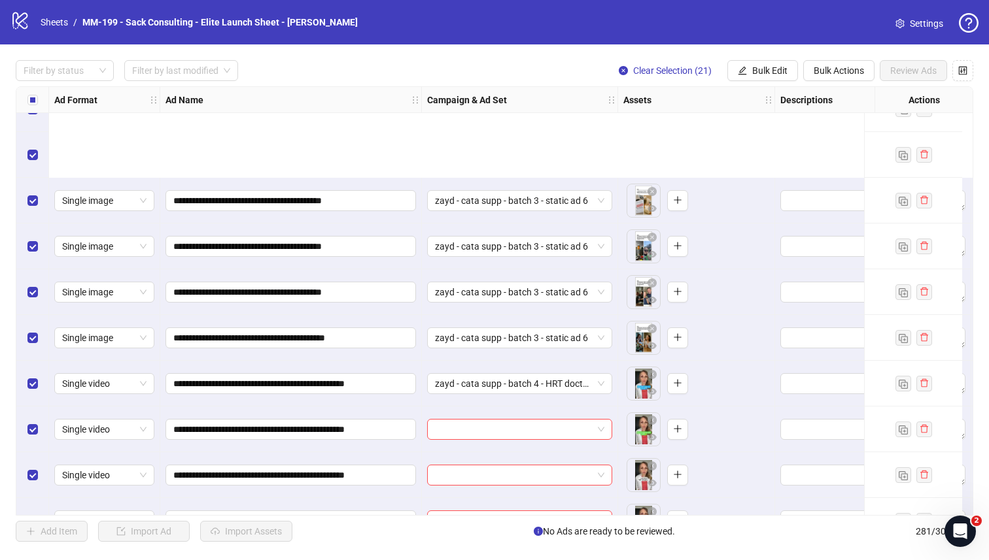
scroll to position [12272, 0]
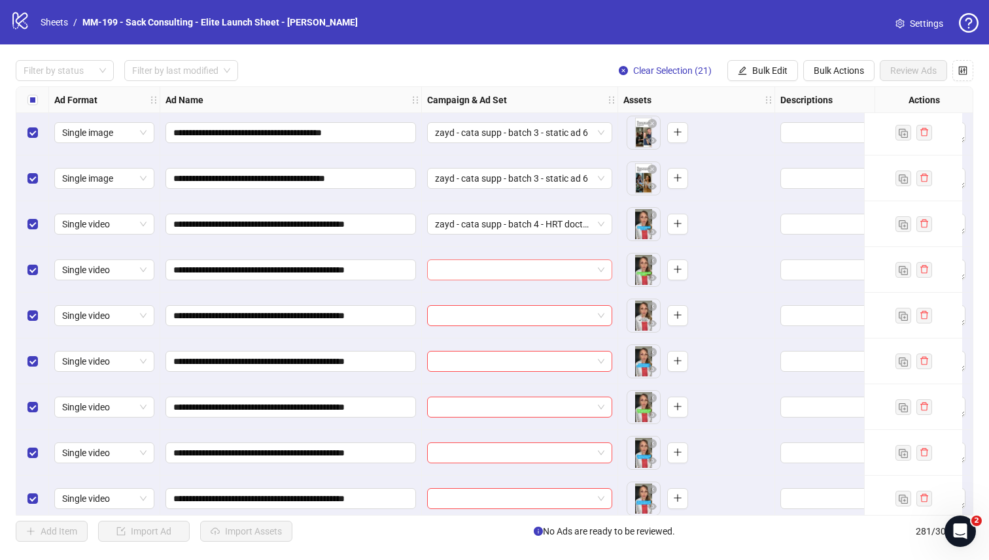
click at [502, 262] on input "search" at bounding box center [514, 270] width 158 height 20
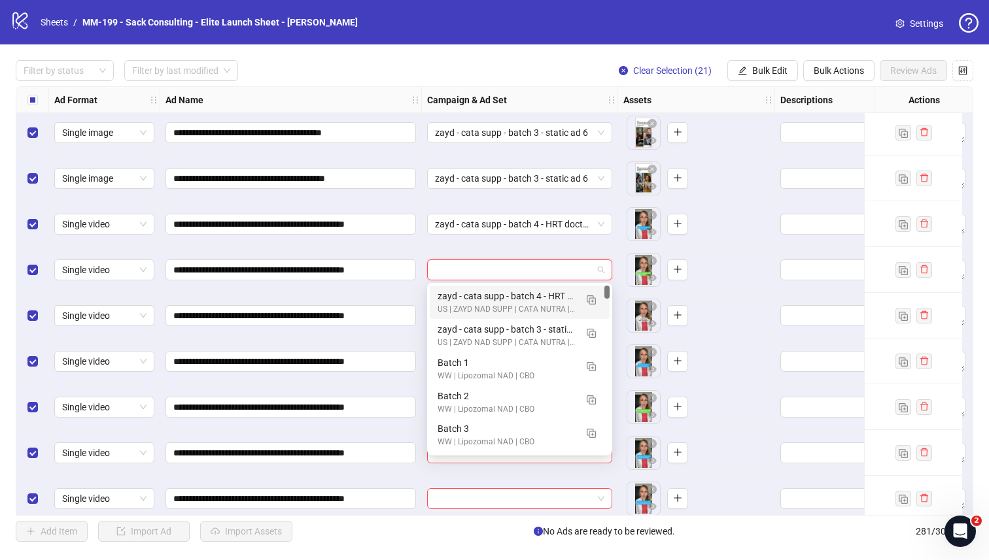
click at [494, 288] on div "zayd - cata supp - batch 4 - HRT doctor ugc vid US | ZAYD NAD SUPP | CATA NUTRA…" at bounding box center [520, 302] width 180 height 33
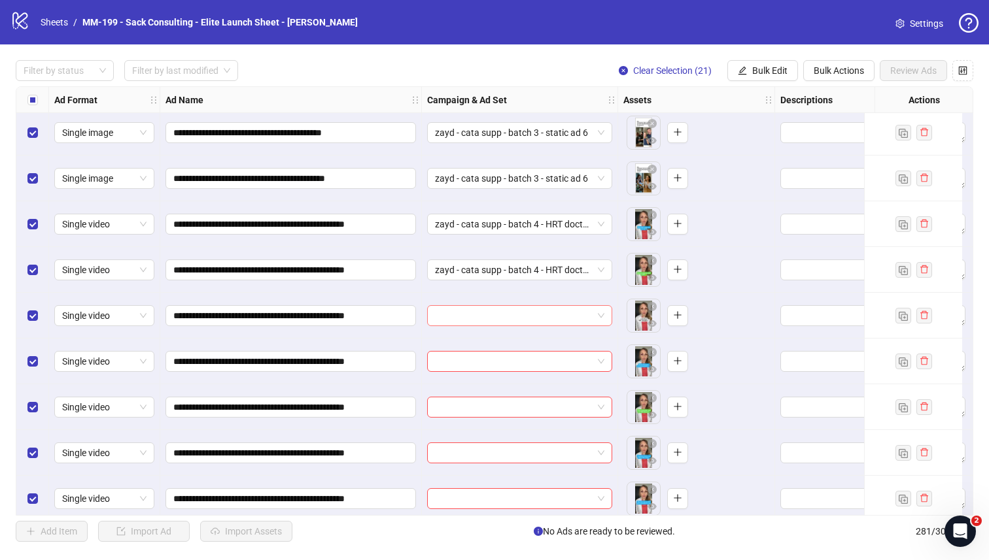
click at [490, 310] on input "search" at bounding box center [514, 316] width 158 height 20
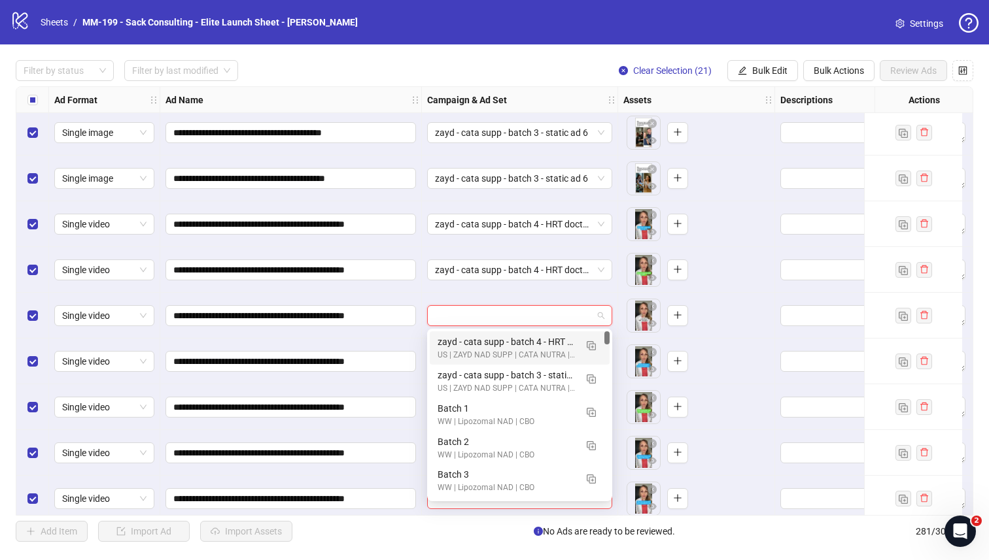
click at [486, 335] on div "zayd - cata supp - batch 4 - HRT doctor ugc vid" at bounding box center [507, 342] width 138 height 14
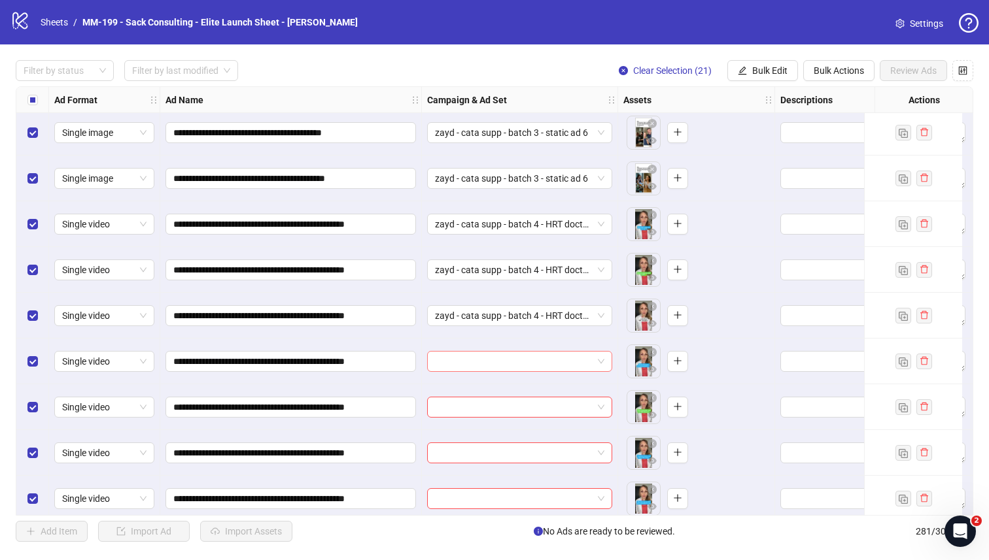
click at [480, 361] on input "search" at bounding box center [514, 362] width 158 height 20
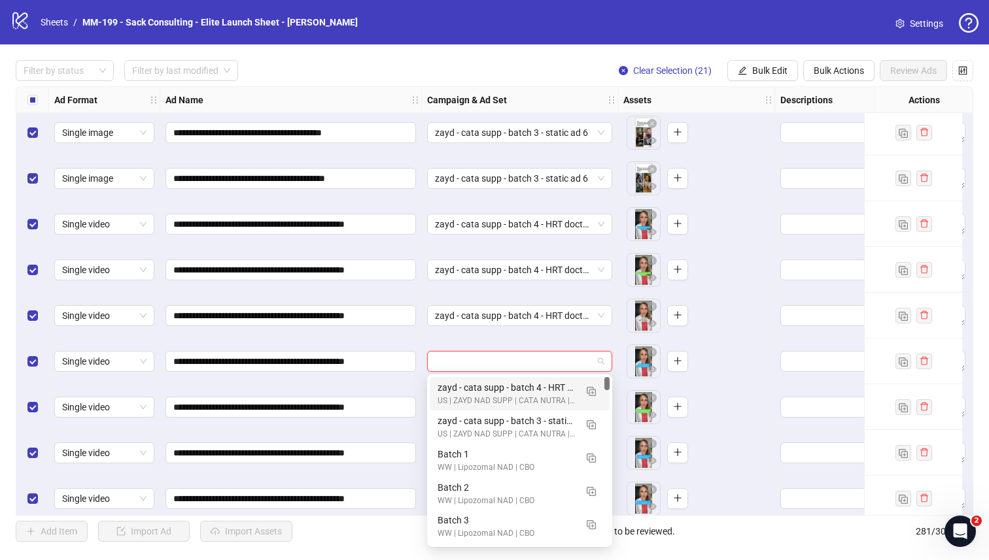
click at [475, 381] on div "zayd - cata supp - batch 4 - HRT doctor ugc vid" at bounding box center [507, 388] width 138 height 14
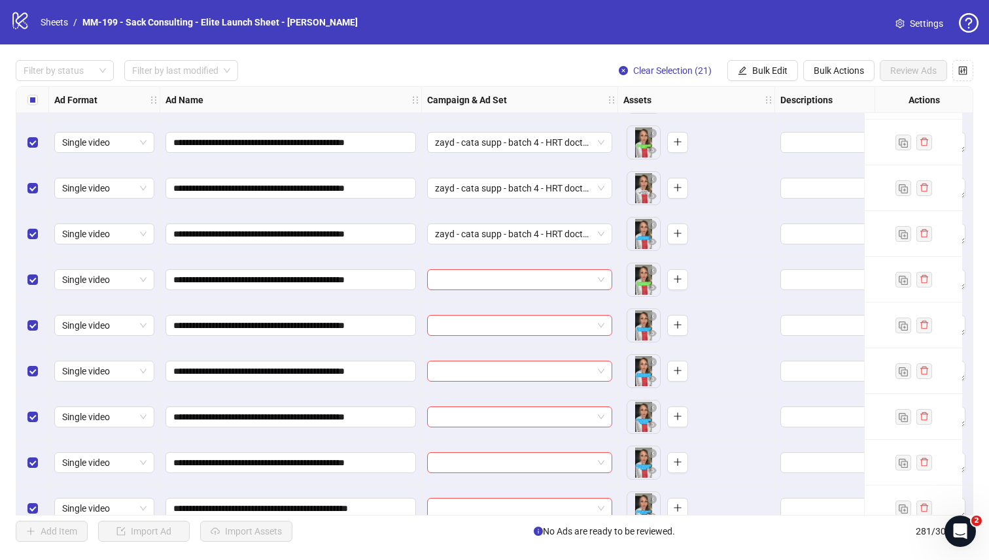
scroll to position [12467, 0]
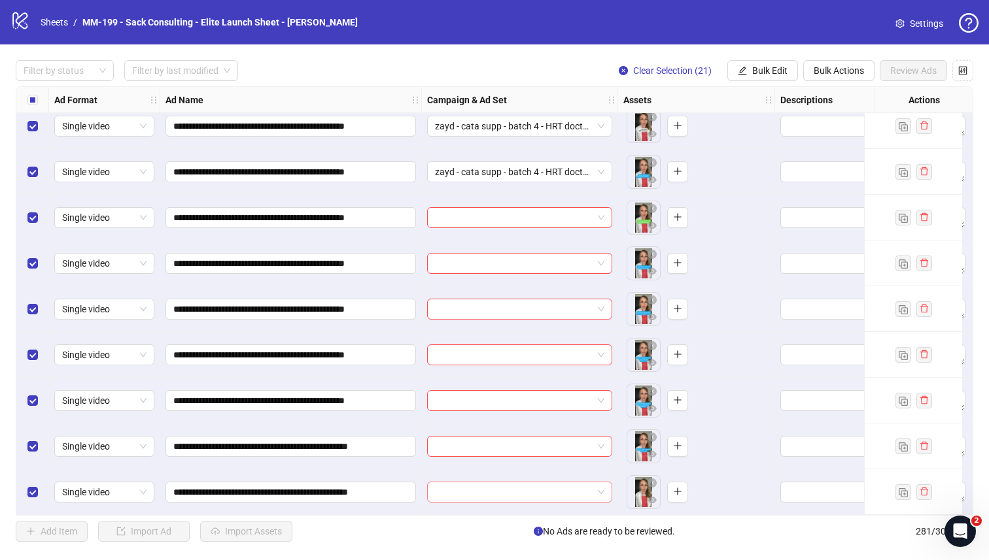
click at [451, 484] on input "search" at bounding box center [514, 493] width 158 height 20
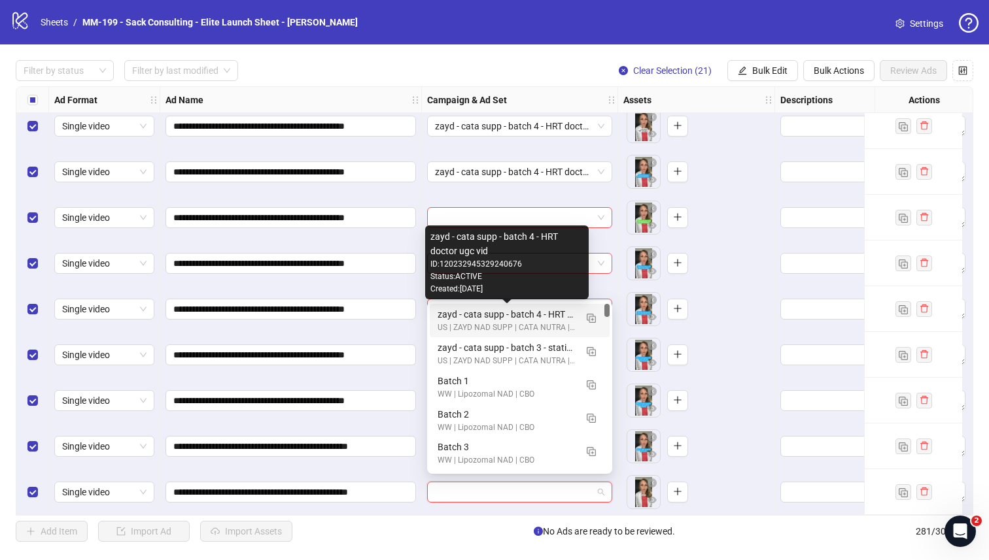
click at [468, 309] on div "zayd - cata supp - batch 4 - HRT doctor ugc vid" at bounding box center [507, 314] width 138 height 14
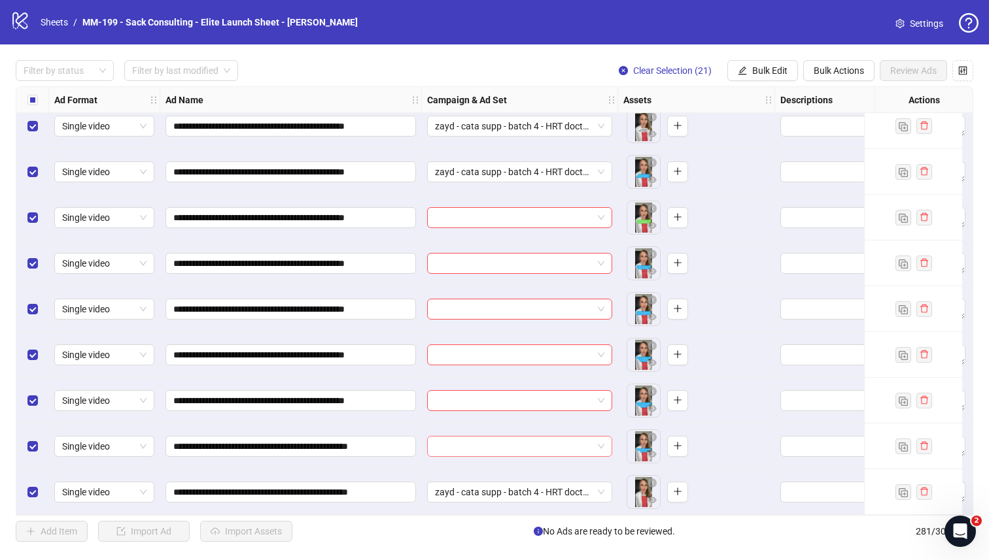
click at [454, 437] on input "search" at bounding box center [514, 447] width 158 height 20
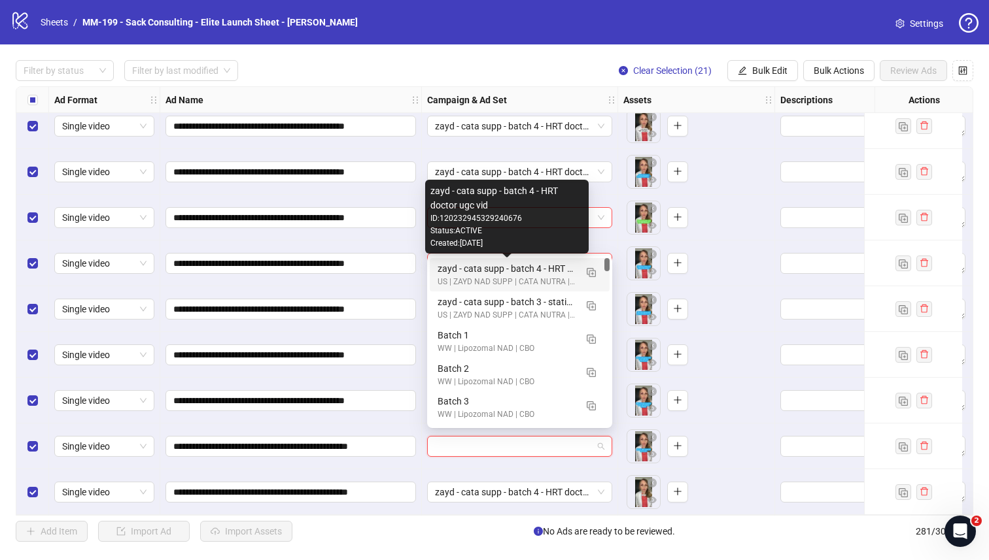
click at [446, 267] on div "zayd - cata supp - batch 4 - HRT doctor ugc vid" at bounding box center [507, 269] width 138 height 14
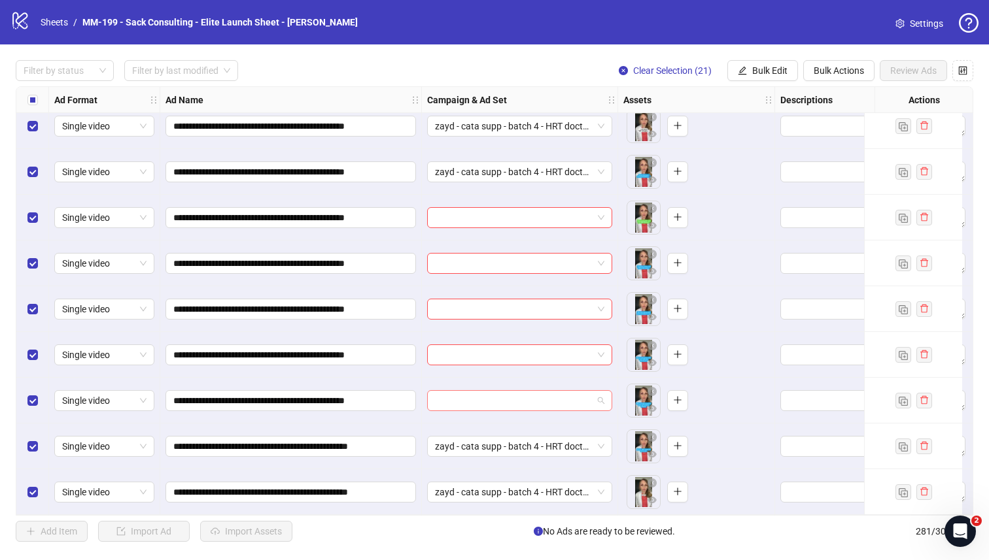
click at [447, 391] on input "search" at bounding box center [514, 401] width 158 height 20
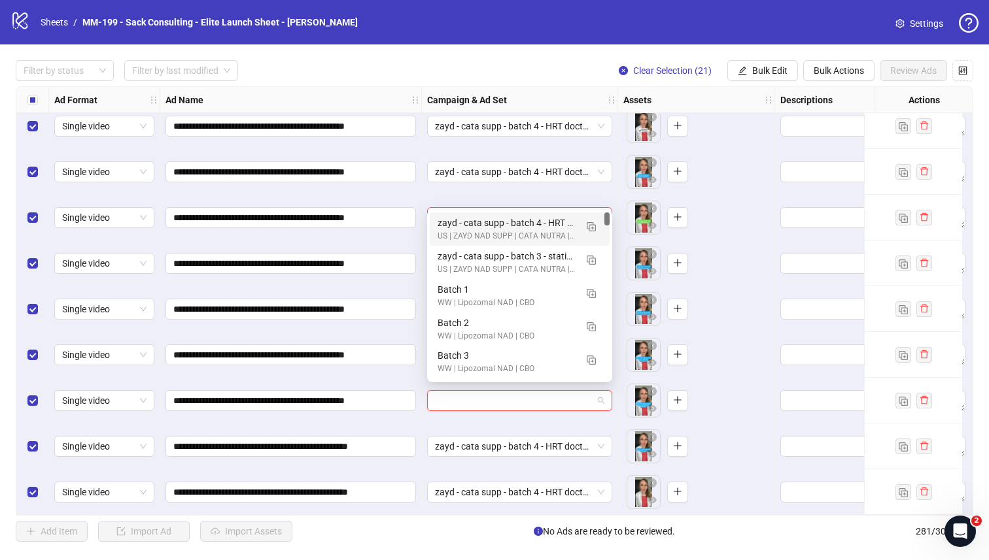
click at [451, 230] on div "US | ZAYD NAD SUPP | CATA NUTRA | CBO" at bounding box center [507, 236] width 138 height 12
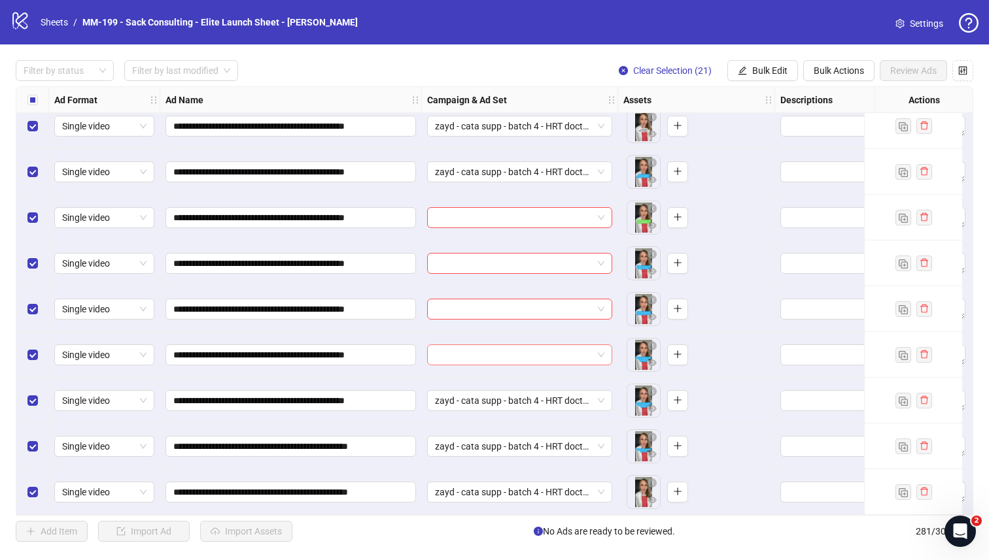
click at [455, 345] on input "search" at bounding box center [514, 355] width 158 height 20
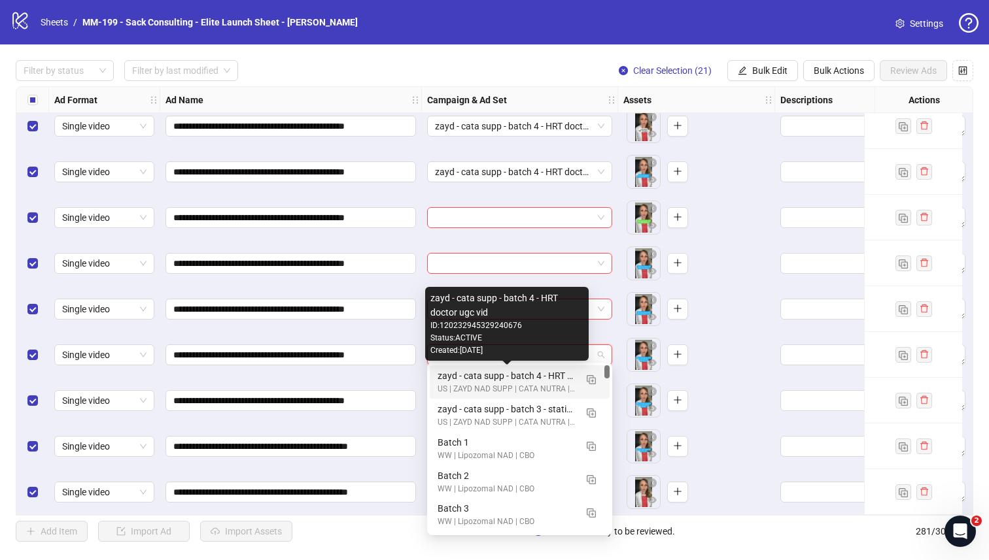
click at [440, 372] on div "zayd - cata supp - batch 4 - HRT doctor ugc vid" at bounding box center [507, 376] width 138 height 14
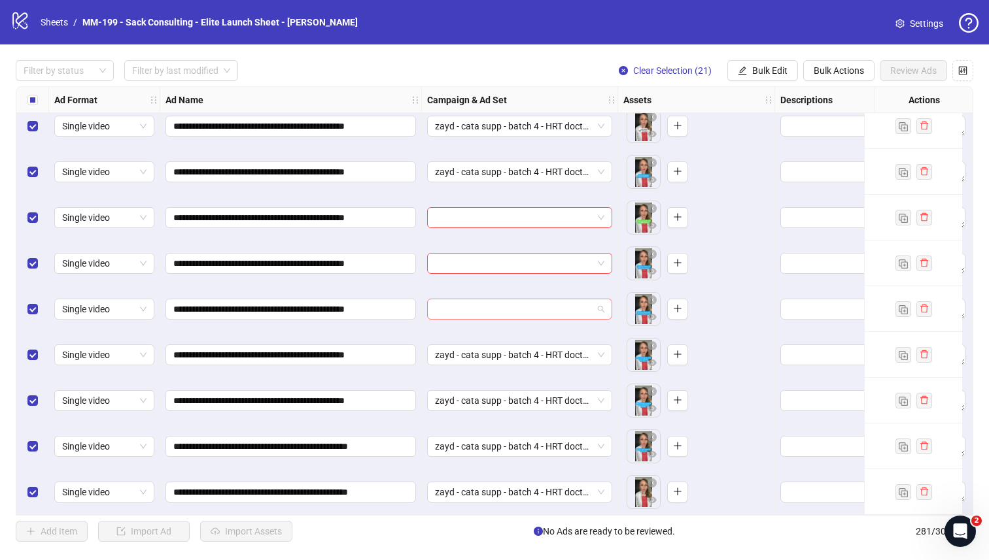
click at [444, 303] on input "search" at bounding box center [514, 310] width 158 height 20
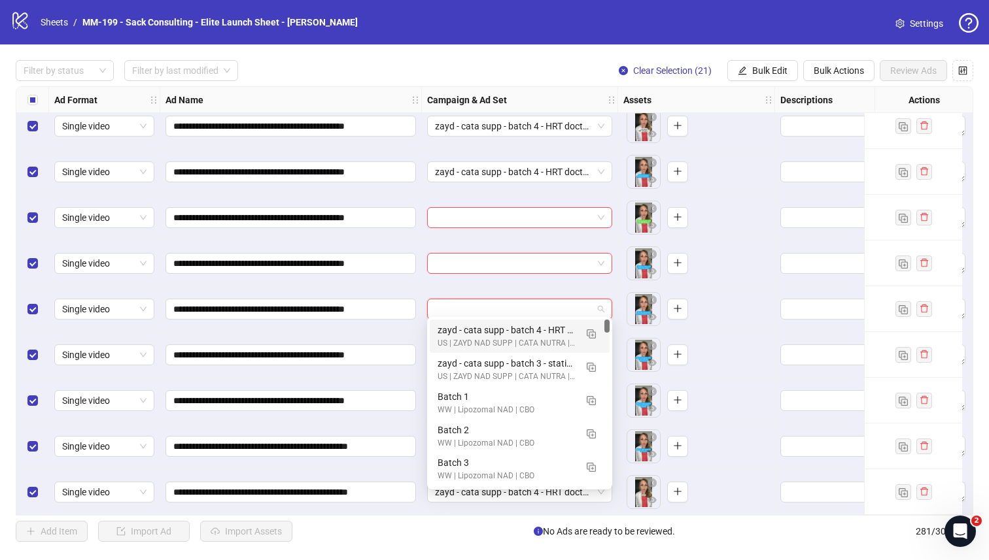
click at [449, 334] on div "zayd - cata supp - batch 4 - HRT doctor ugc vid" at bounding box center [507, 330] width 138 height 14
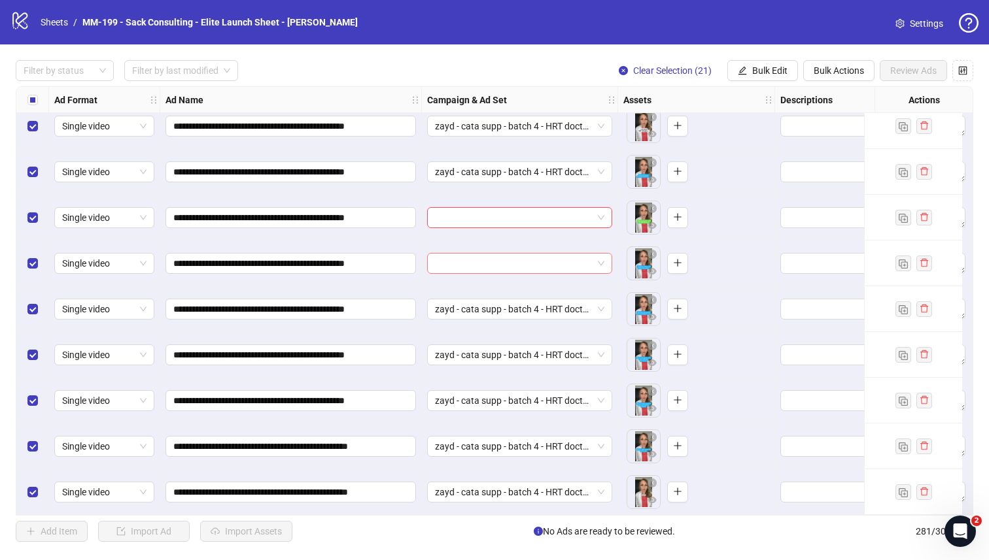
click at [448, 254] on input "search" at bounding box center [514, 264] width 158 height 20
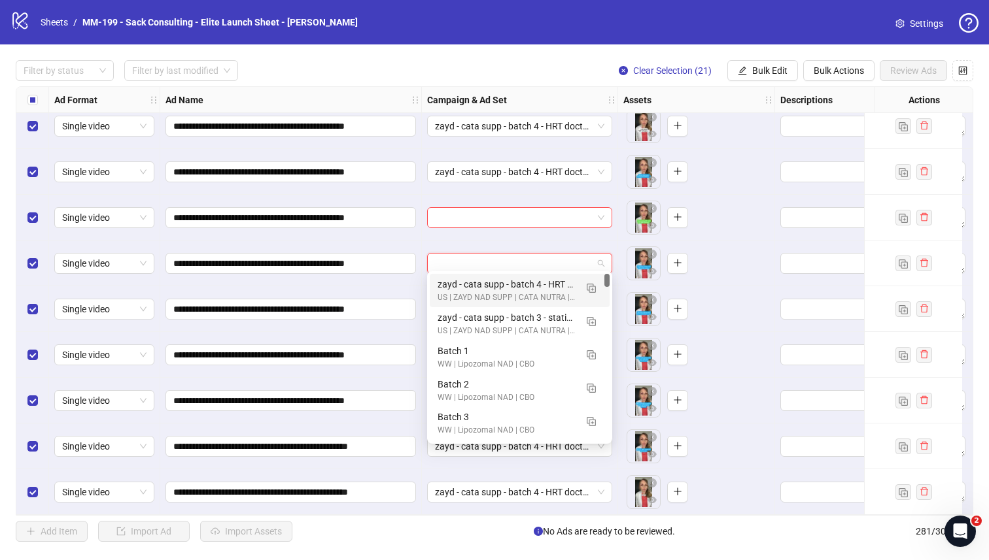
click at [448, 276] on div "zayd - cata supp - batch 4 - HRT doctor ugc vid US | ZAYD NAD SUPP | CATA NUTRA…" at bounding box center [520, 290] width 180 height 33
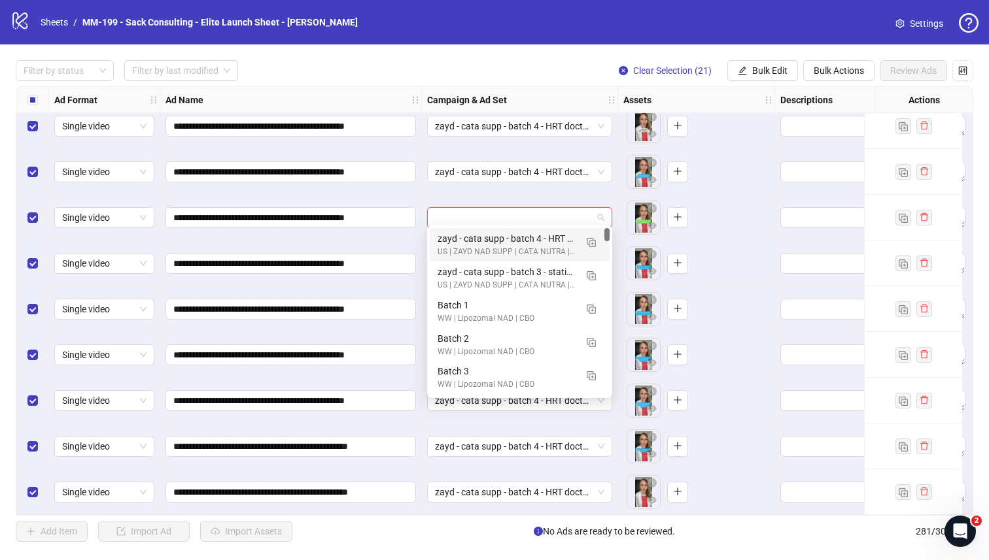
click at [455, 218] on input "search" at bounding box center [514, 218] width 158 height 20
click at [455, 236] on div "zayd - cata supp - batch 4 - HRT doctor ugc vid" at bounding box center [507, 239] width 138 height 14
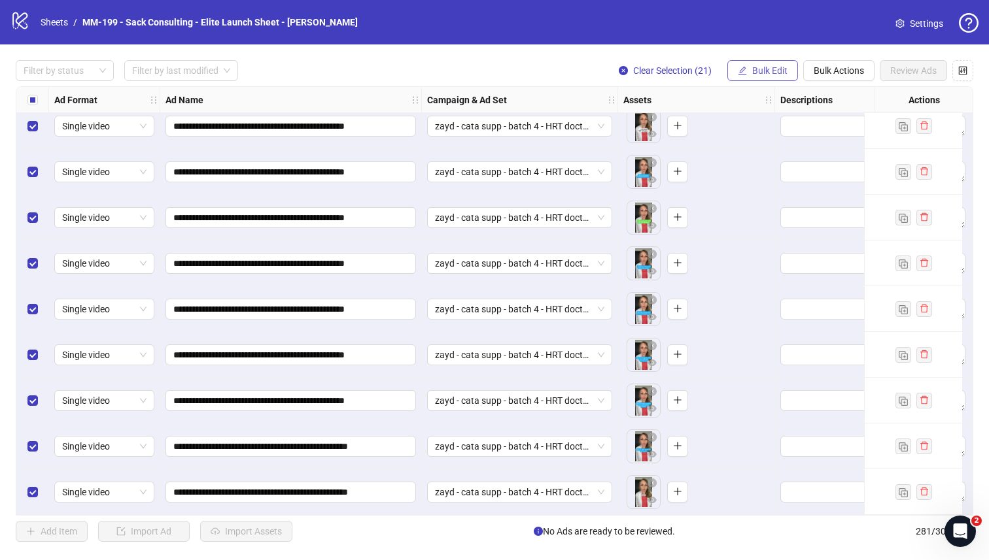
click at [769, 64] on button "Bulk Edit" at bounding box center [762, 70] width 71 height 21
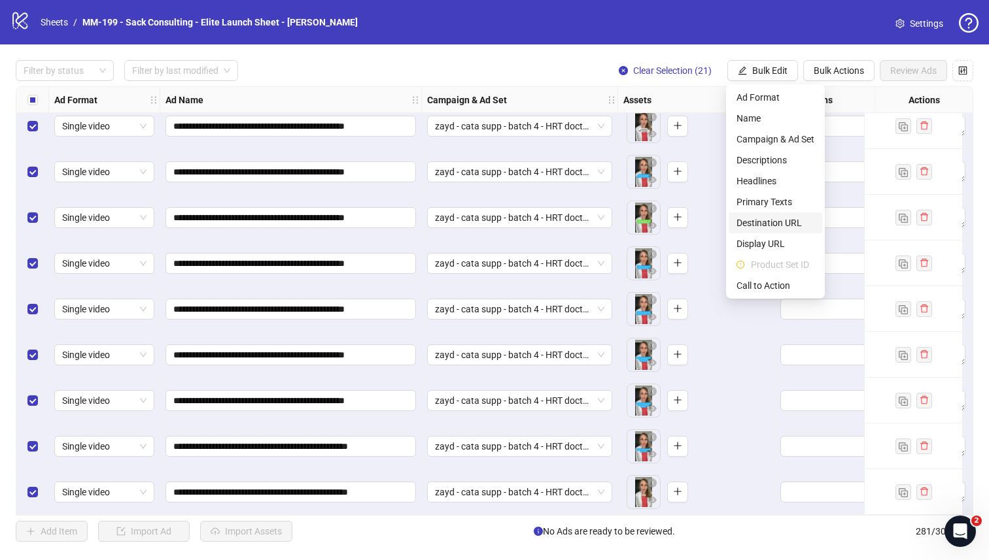
click at [762, 216] on span "Destination URL" at bounding box center [775, 223] width 78 height 14
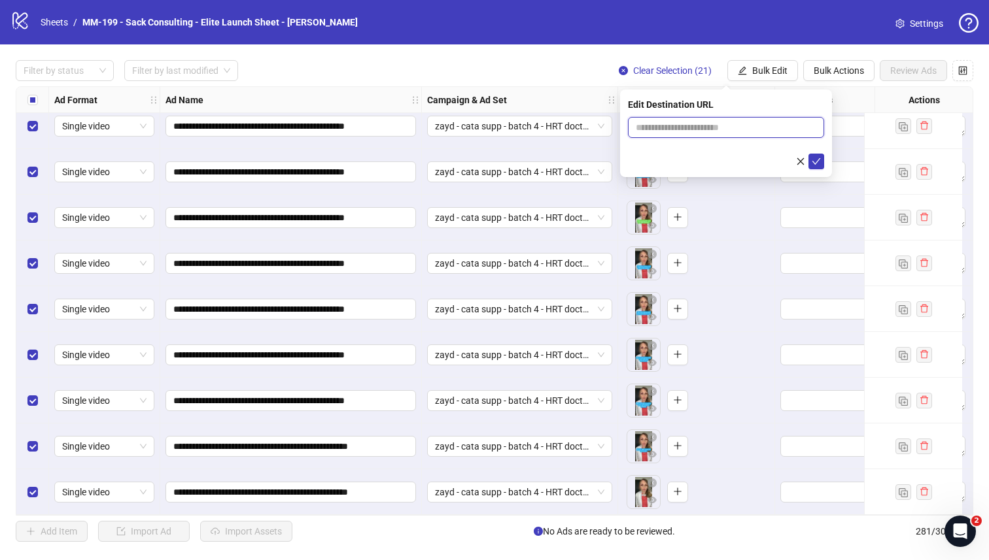
click at [707, 129] on input "text" at bounding box center [721, 127] width 170 height 14
paste input "**********"
type input "**********"
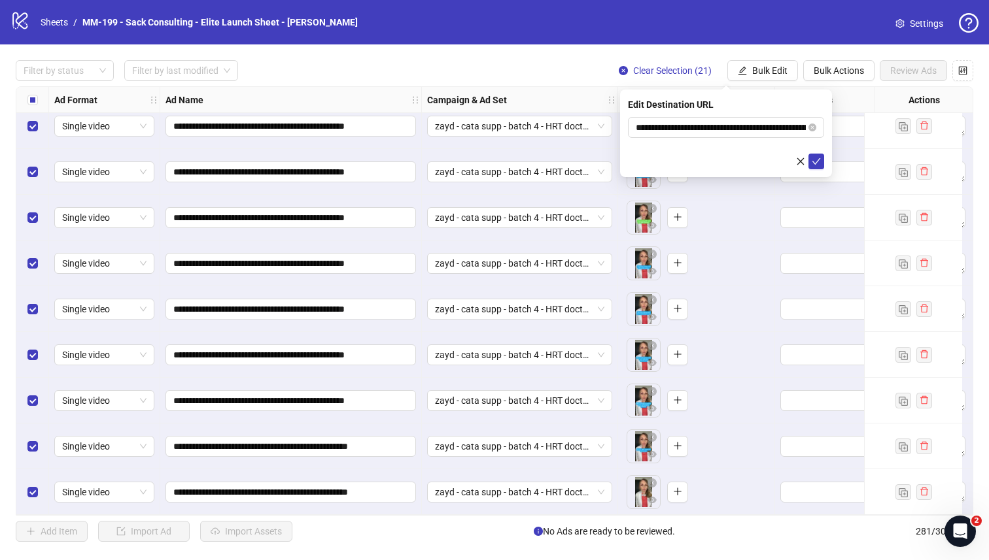
click at [798, 99] on div "Edit Destination URL" at bounding box center [726, 104] width 196 height 14
click at [814, 163] on icon "check" at bounding box center [816, 161] width 9 height 7
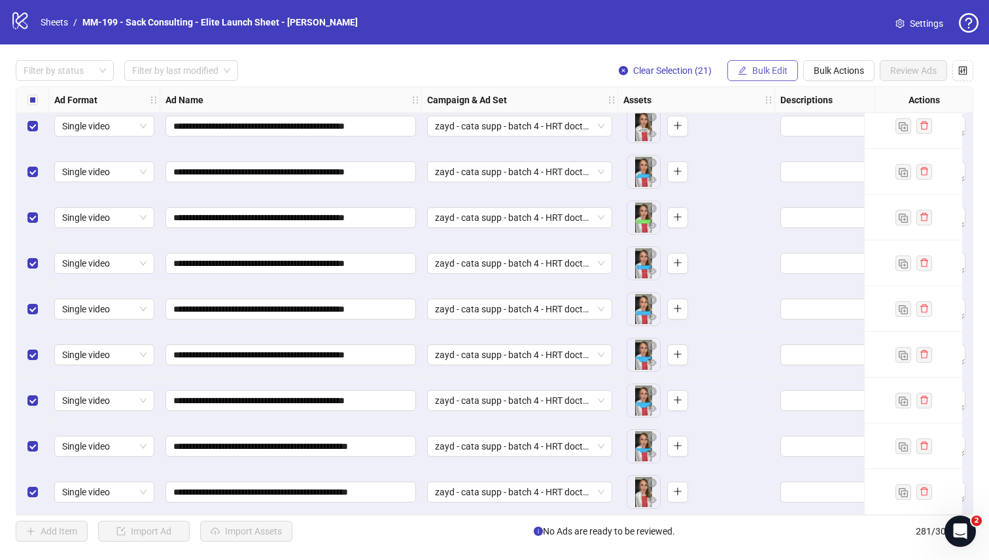
click at [750, 73] on button "Bulk Edit" at bounding box center [762, 70] width 71 height 21
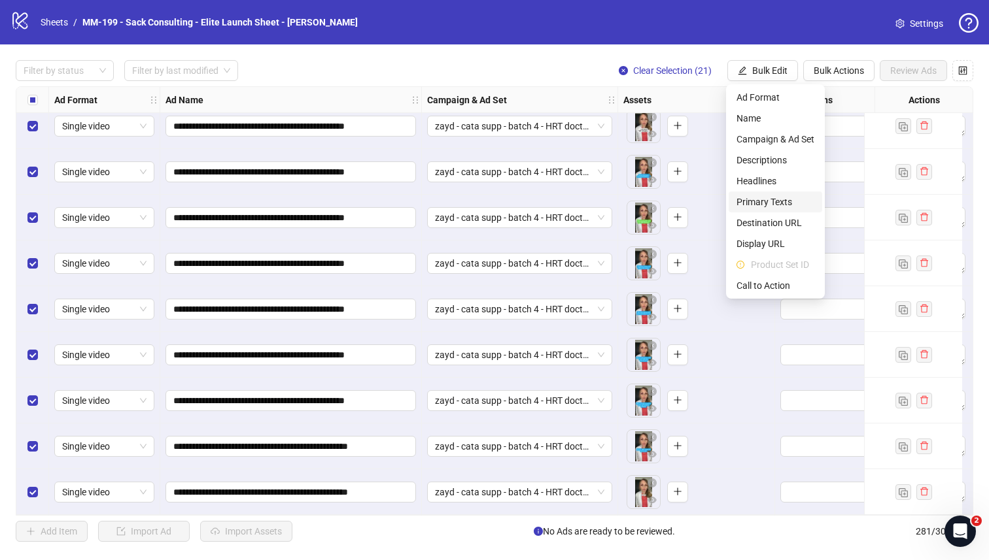
click at [755, 196] on span "Primary Texts" at bounding box center [775, 202] width 78 height 14
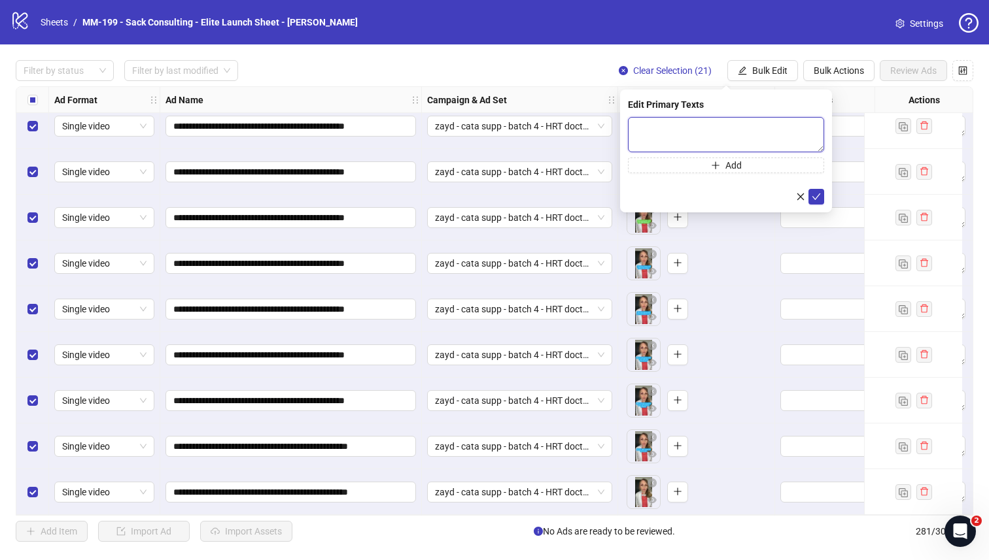
click at [743, 140] on textarea at bounding box center [726, 134] width 196 height 35
paste textarea "**********"
type textarea "**********"
click at [763, 164] on button "Add" at bounding box center [726, 166] width 196 height 16
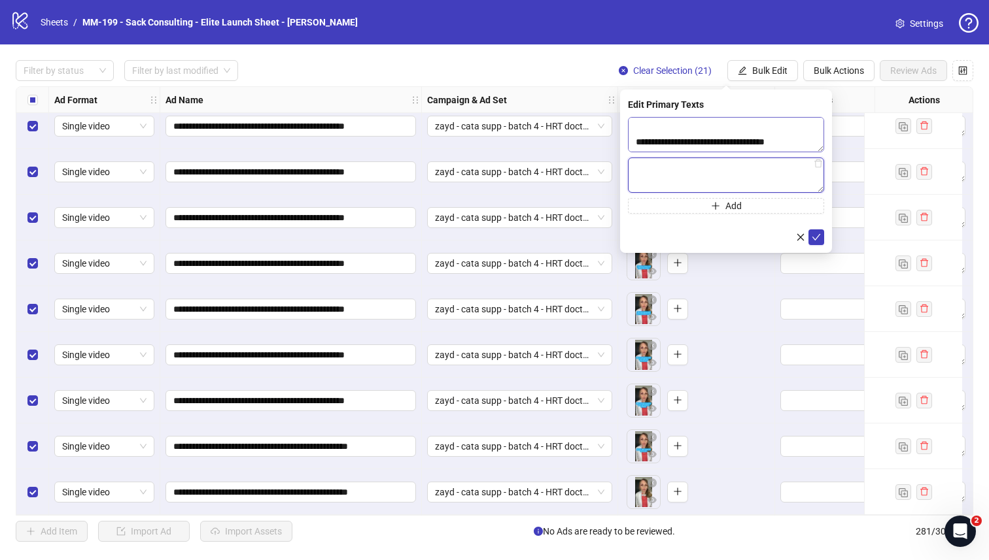
paste textarea "**********"
type textarea "**********"
click at [819, 237] on icon "check" at bounding box center [816, 237] width 9 height 9
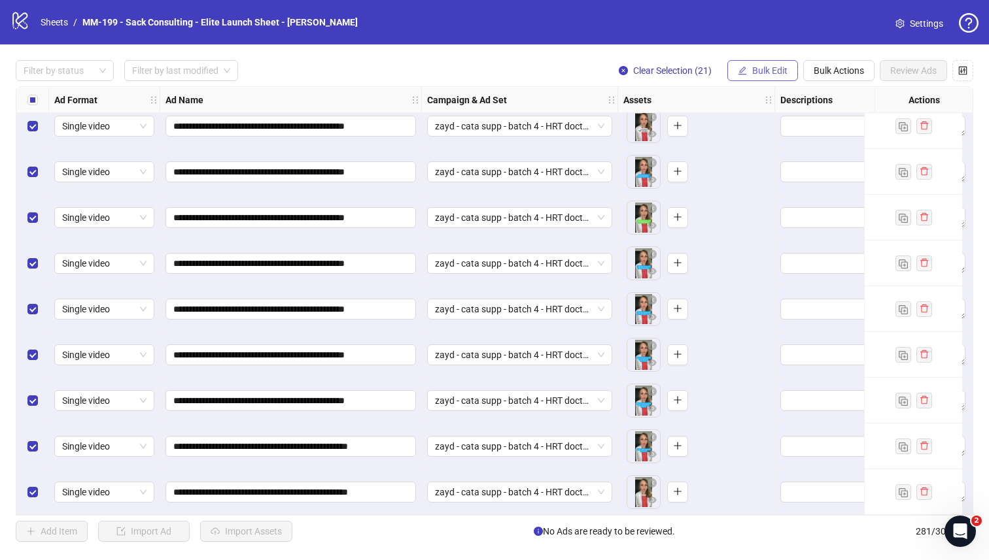
click at [780, 67] on span "Bulk Edit" at bounding box center [769, 70] width 35 height 10
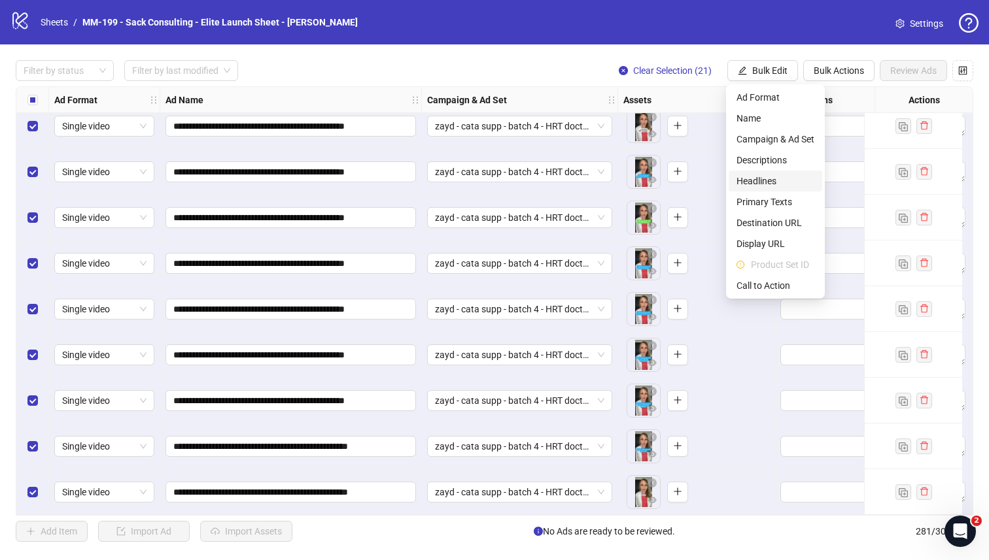
click at [780, 182] on span "Headlines" at bounding box center [775, 181] width 78 height 14
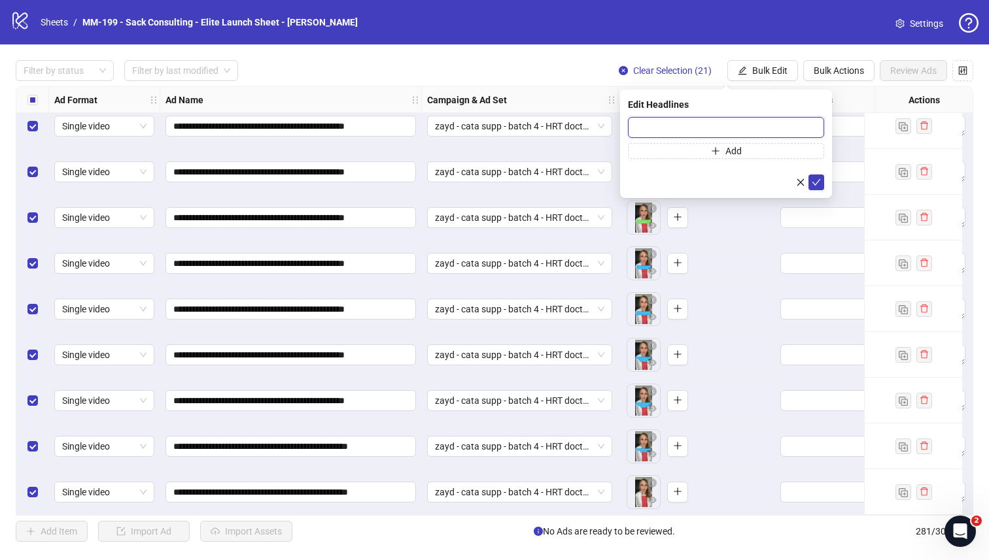
click at [745, 130] on input "text" at bounding box center [726, 127] width 196 height 21
paste input "**********"
type input "**********"
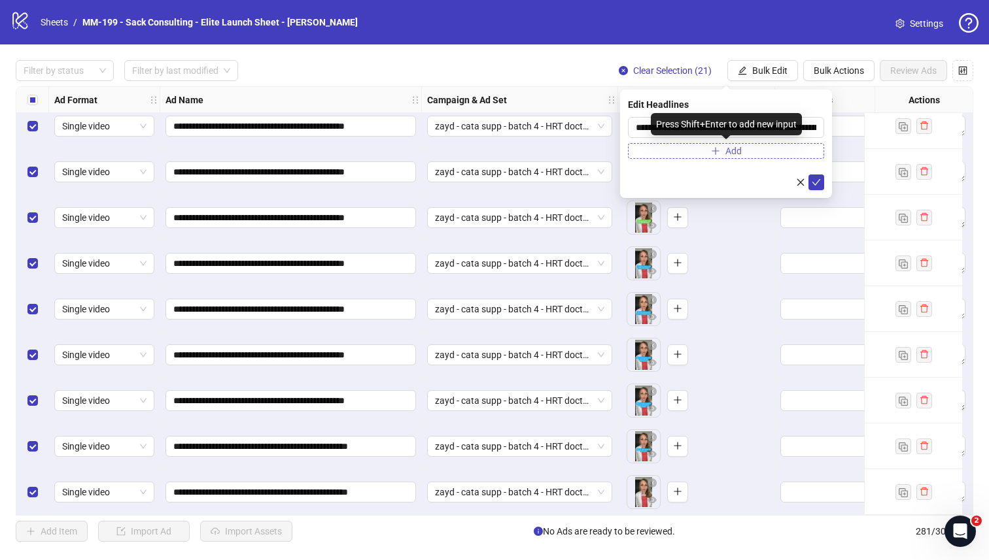
click at [678, 158] on button "Add" at bounding box center [726, 151] width 196 height 16
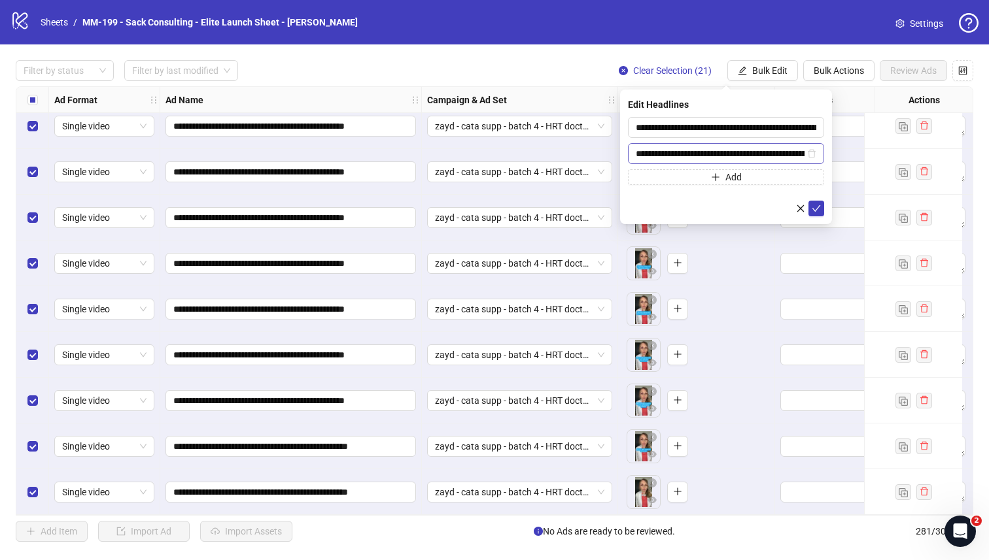
scroll to position [0, 78]
type input "**********"
click at [820, 209] on icon "check" at bounding box center [816, 208] width 9 height 9
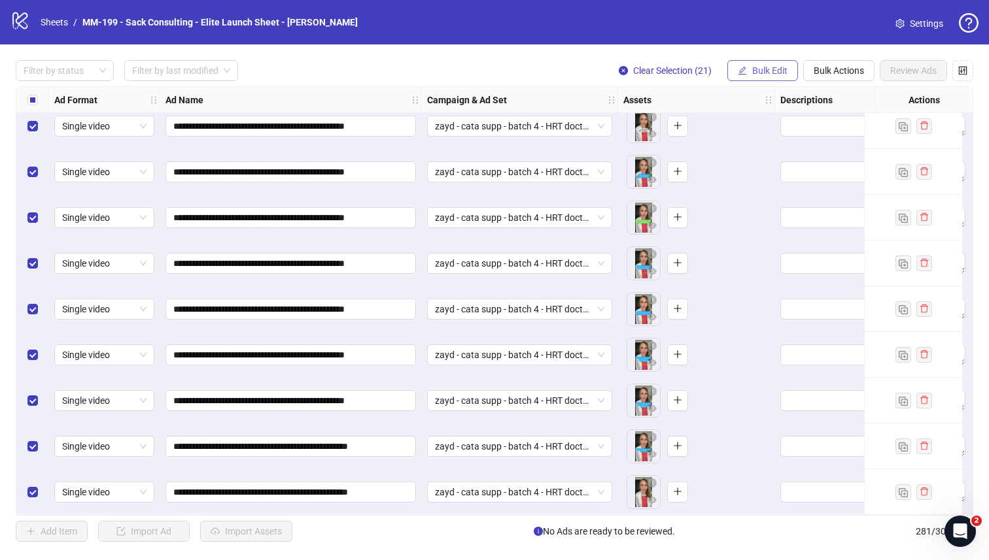
click at [772, 67] on span "Bulk Edit" at bounding box center [769, 70] width 35 height 10
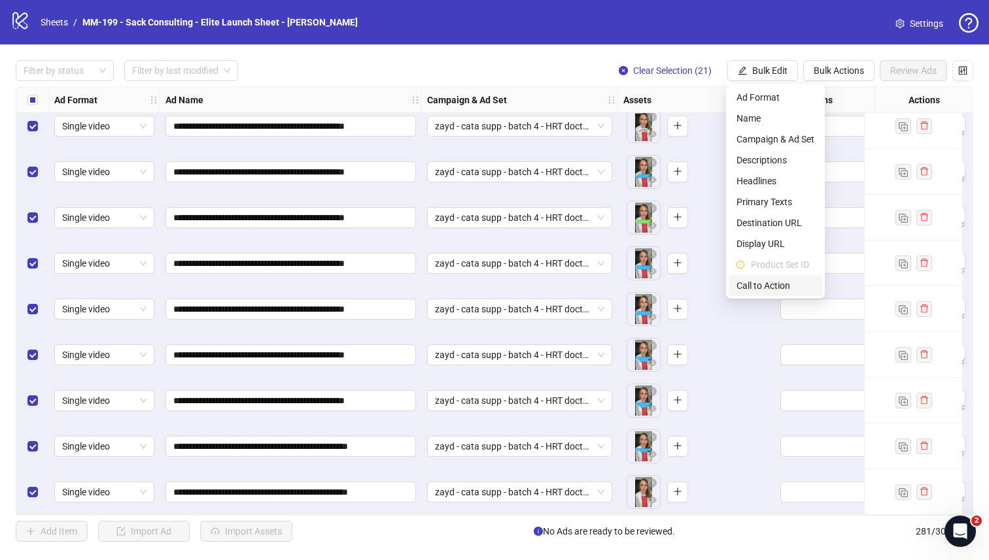
click at [766, 282] on span "Call to Action" at bounding box center [775, 286] width 78 height 14
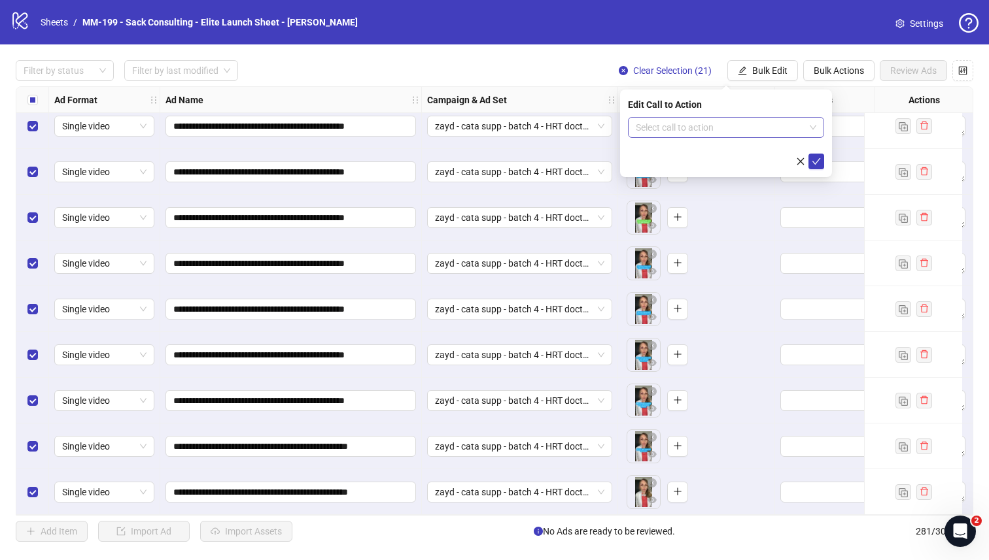
click at [739, 132] on input "search" at bounding box center [720, 128] width 169 height 20
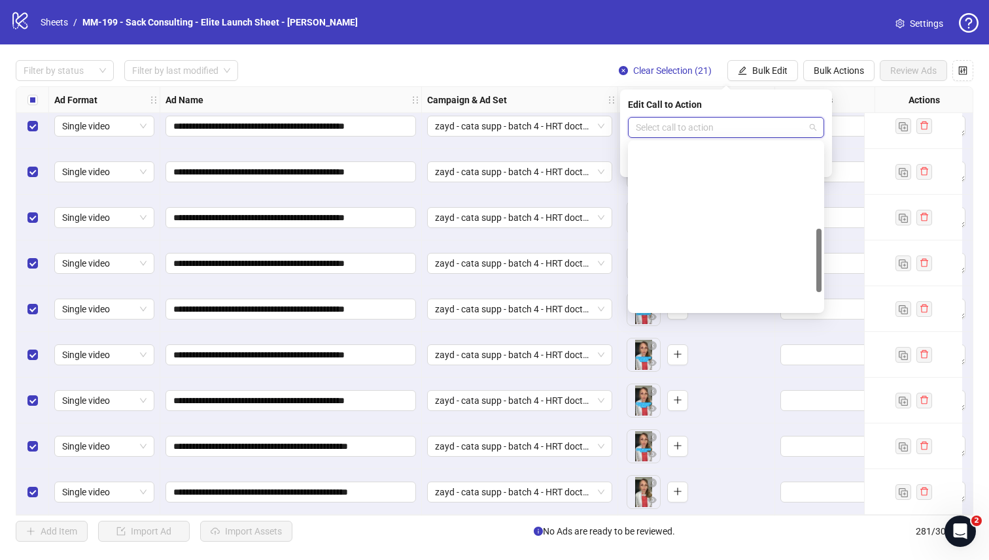
scroll to position [272, 0]
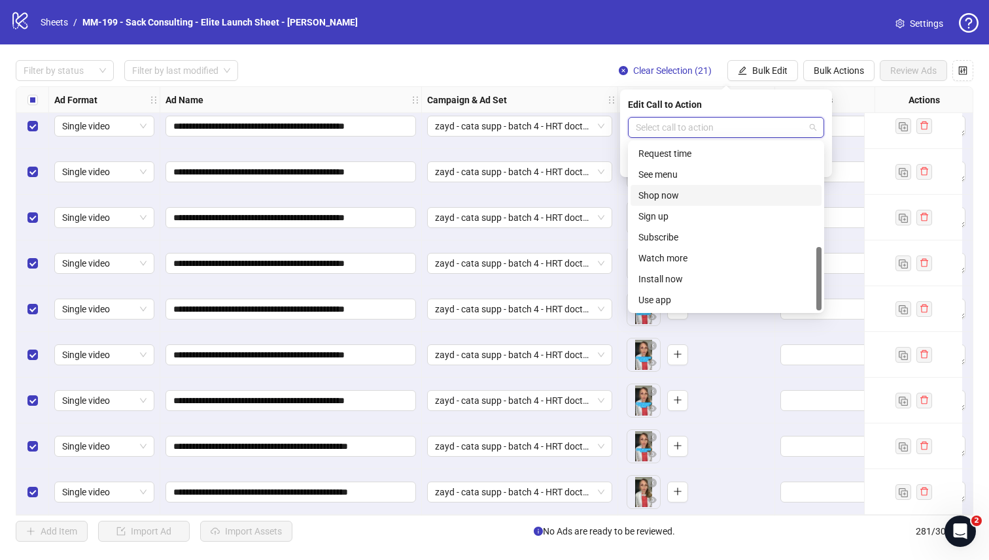
click at [705, 196] on div "Shop now" at bounding box center [725, 195] width 175 height 14
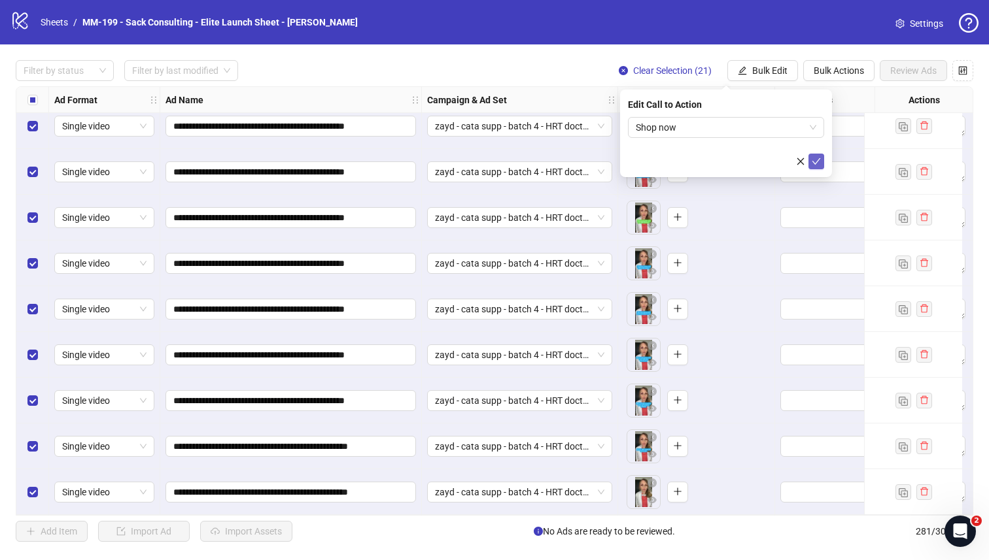
click at [816, 164] on icon "check" at bounding box center [816, 161] width 9 height 9
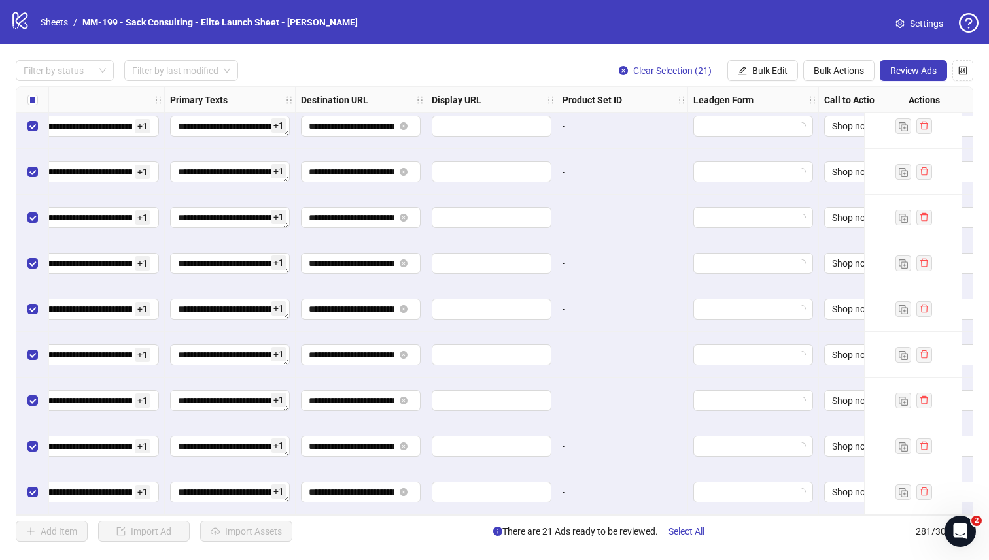
scroll to position [12467, 1193]
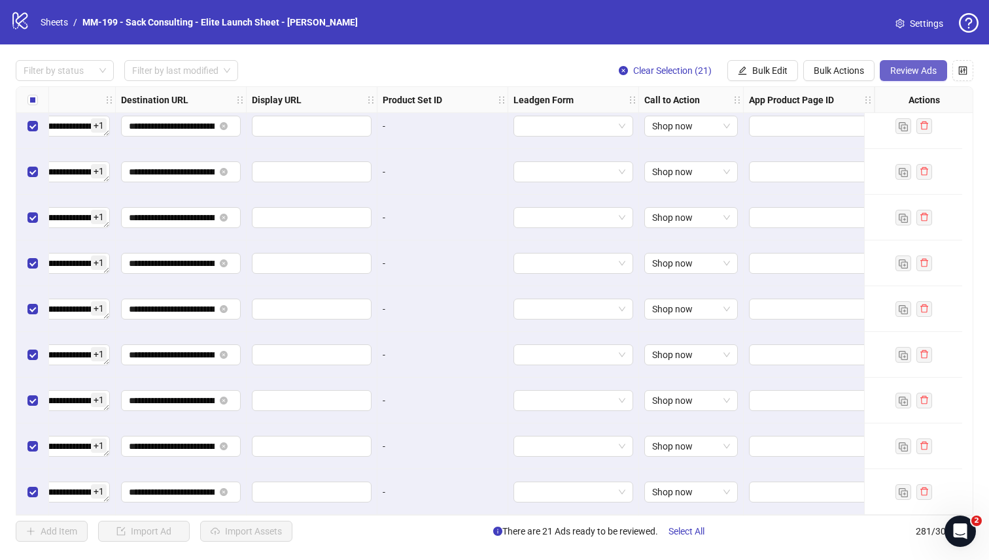
click at [914, 72] on span "Review Ads" at bounding box center [913, 70] width 46 height 10
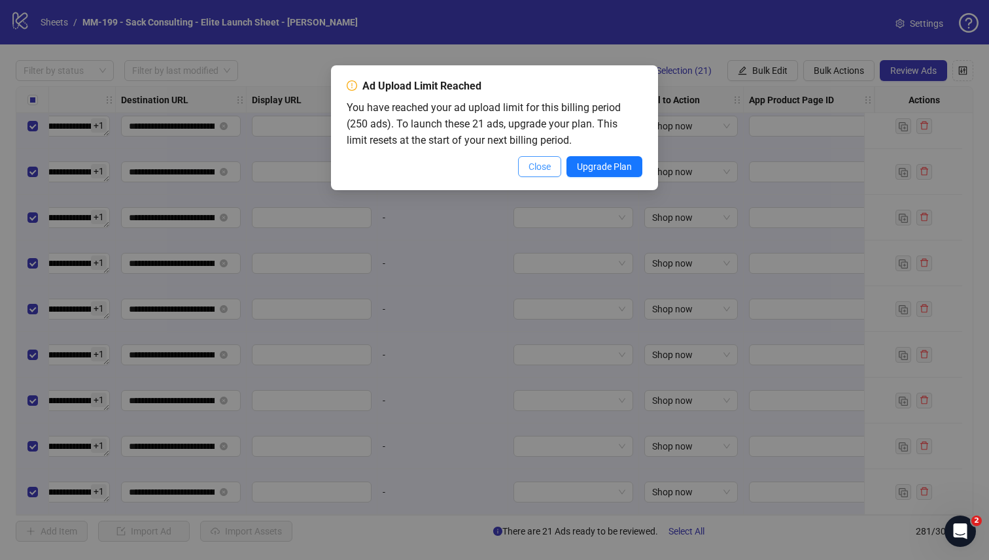
click at [540, 166] on span "Close" at bounding box center [539, 167] width 22 height 10
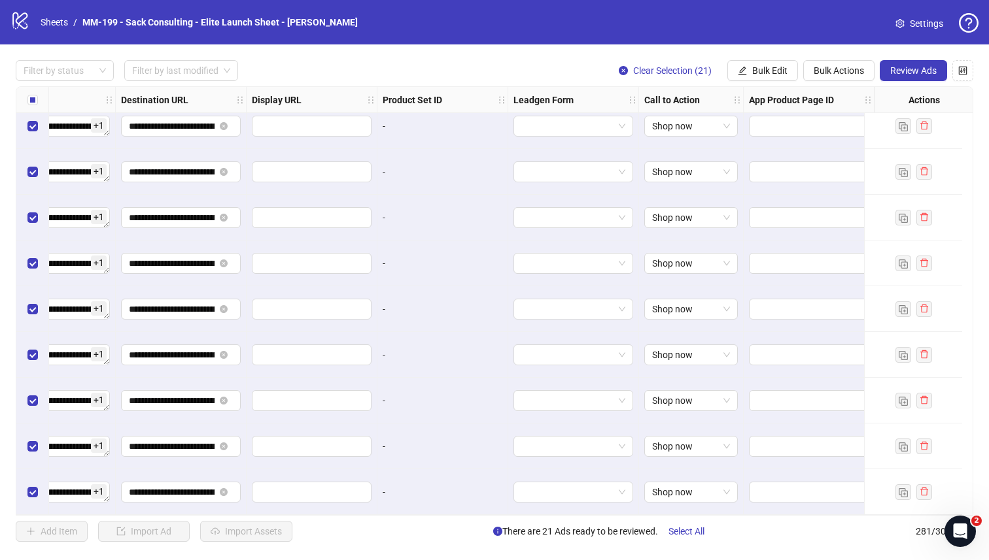
click at [906, 27] on link "Settings" at bounding box center [919, 23] width 69 height 21
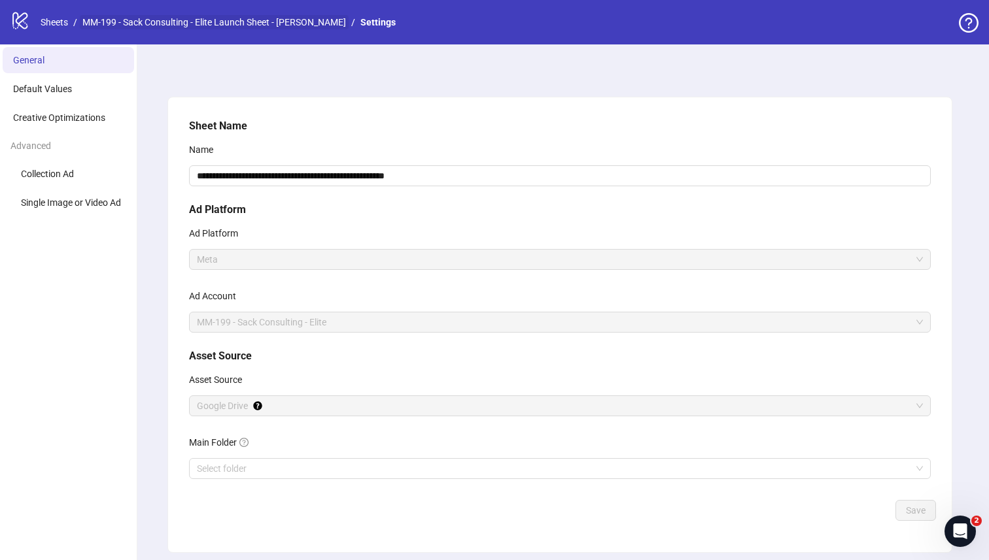
click at [126, 22] on link "MM-199 - Sack Consulting - Elite Launch Sheet - Cata Supp" at bounding box center [214, 22] width 269 height 14
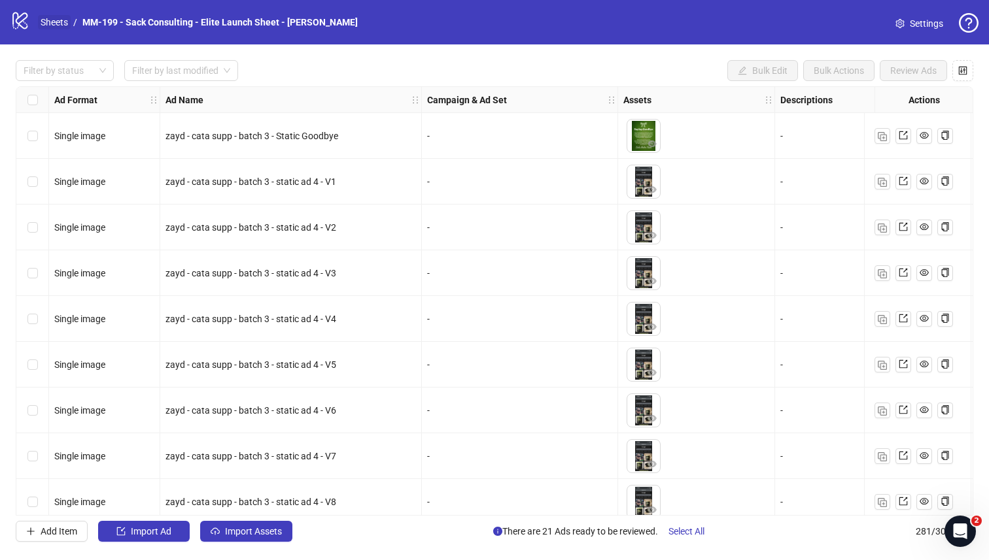
click at [57, 22] on link "Sheets" at bounding box center [54, 22] width 33 height 14
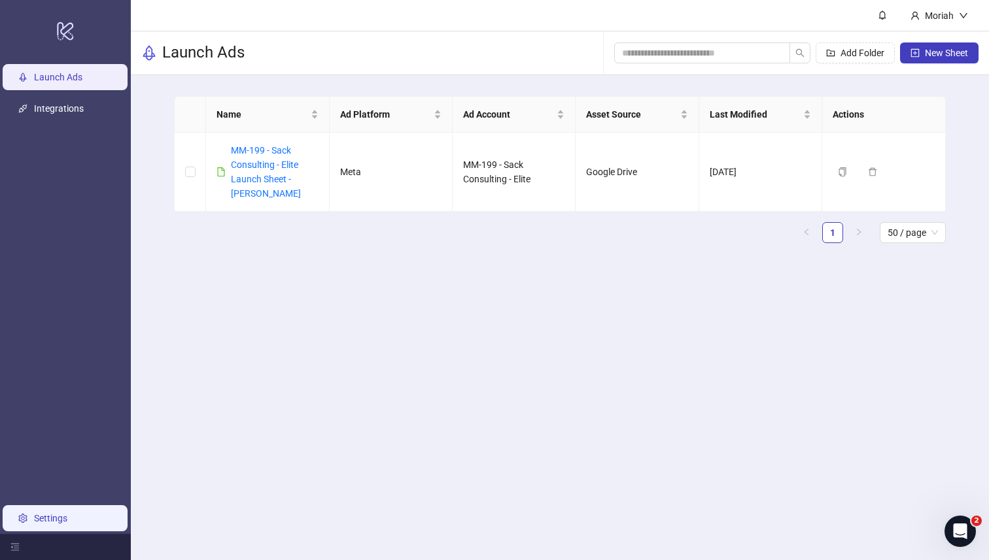
click at [67, 515] on link "Settings" at bounding box center [50, 518] width 33 height 10
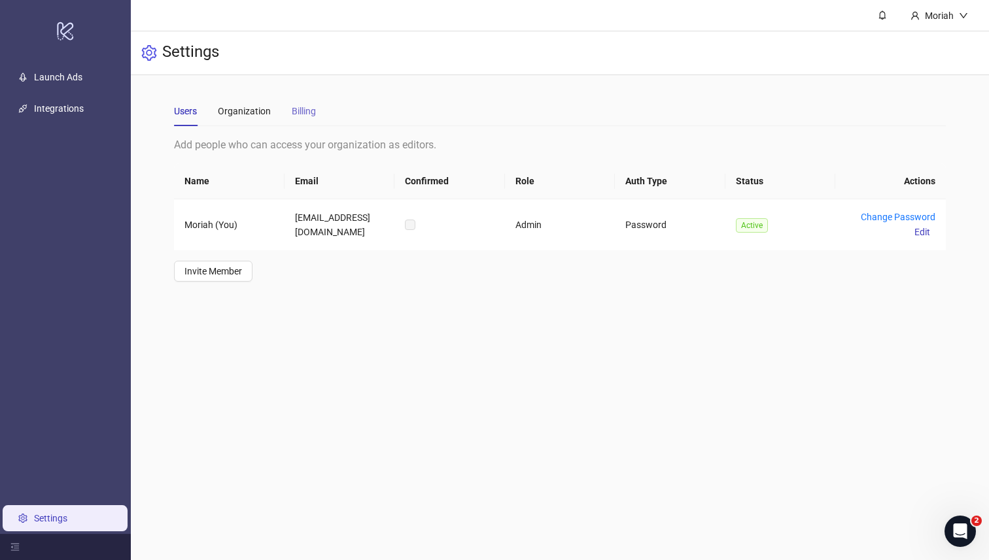
click at [309, 120] on div "Billing" at bounding box center [304, 111] width 24 height 30
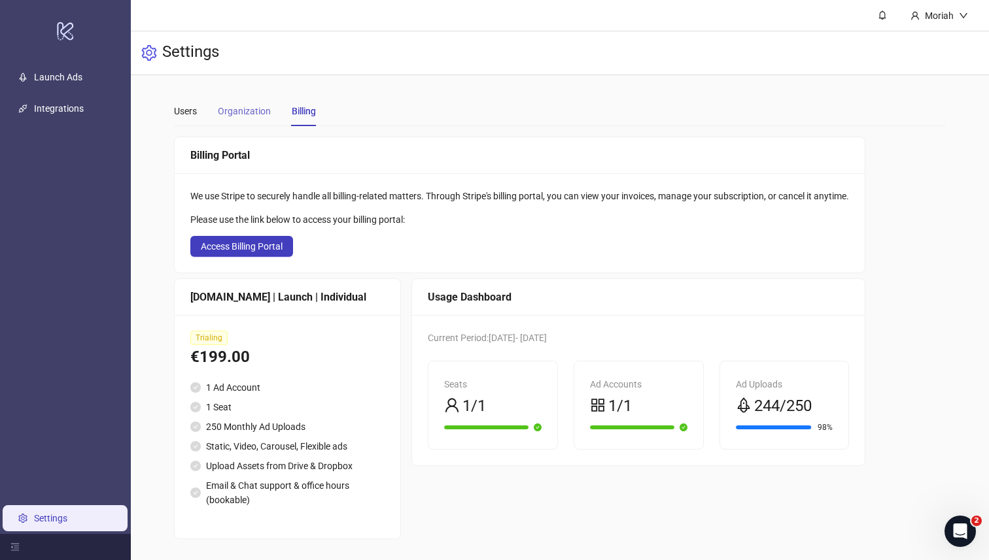
click at [248, 118] on div "Organization" at bounding box center [244, 111] width 53 height 30
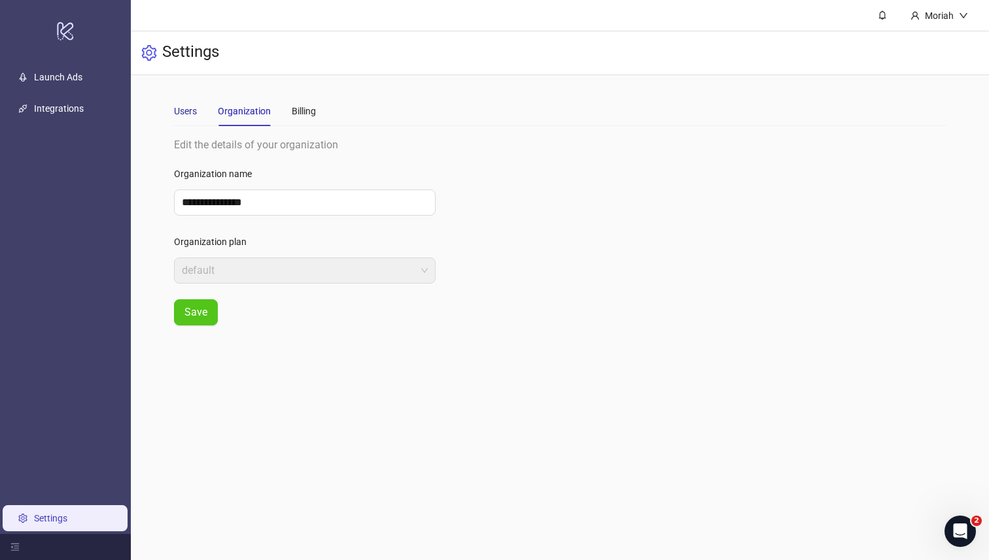
click at [187, 108] on div "Users" at bounding box center [185, 111] width 23 height 14
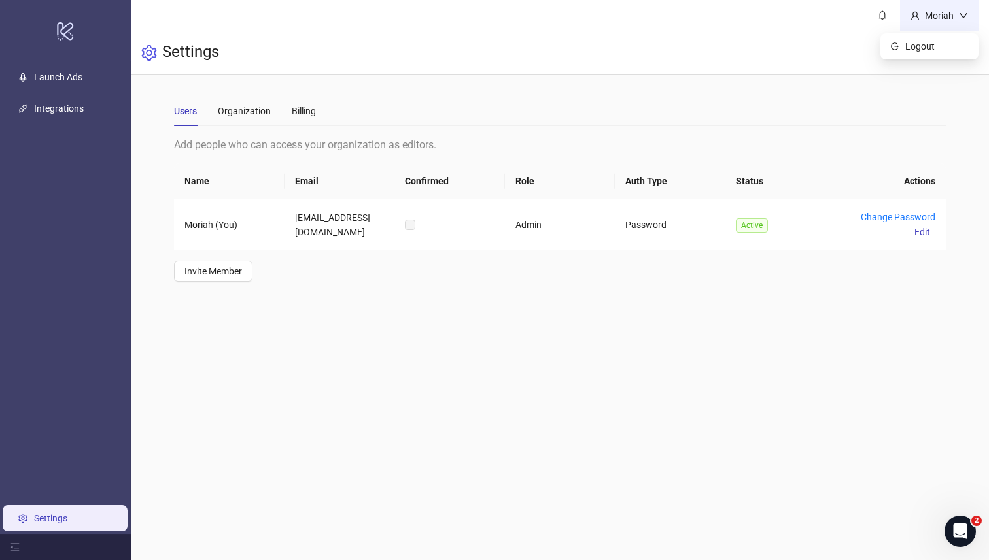
click at [951, 9] on div "Moriah" at bounding box center [938, 16] width 39 height 14
click at [936, 41] on span "Logout" at bounding box center [936, 46] width 63 height 14
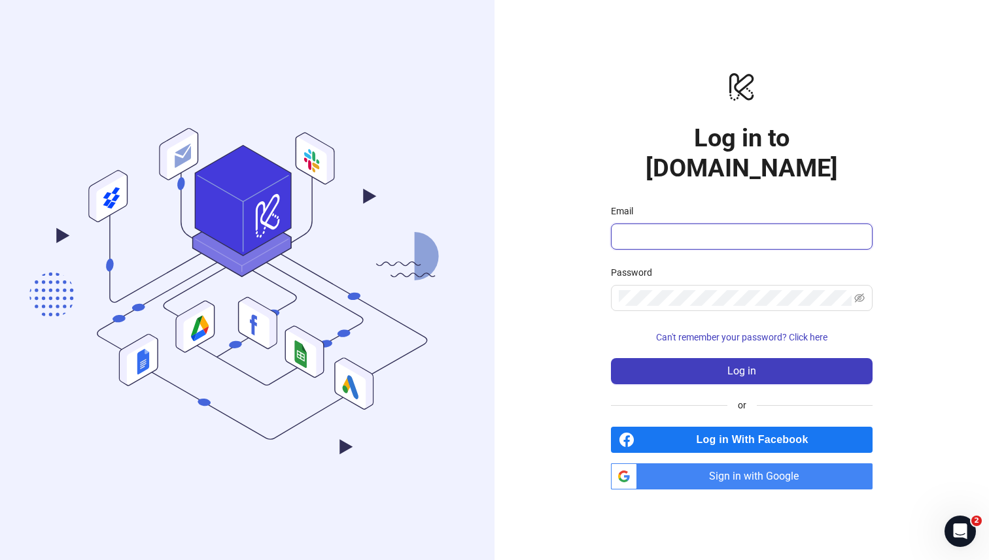
click at [766, 229] on input "Email" at bounding box center [740, 237] width 243 height 16
type input "*"
click at [792, 427] on span "Log in With Facebook" at bounding box center [756, 440] width 233 height 26
click at [702, 229] on input "Email" at bounding box center [740, 237] width 243 height 16
type input "**********"
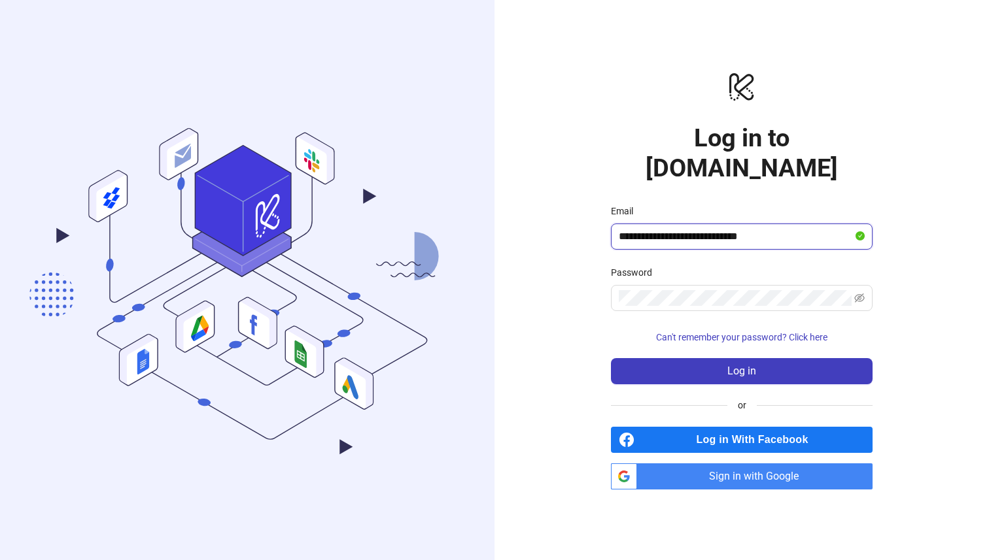
click at [705, 229] on input "**********" at bounding box center [736, 237] width 234 height 16
drag, startPoint x: 691, startPoint y: 224, endPoint x: 752, endPoint y: 230, distance: 61.7
click at [752, 230] on span "**********" at bounding box center [742, 237] width 262 height 26
click at [751, 229] on input "**********" at bounding box center [736, 237] width 234 height 16
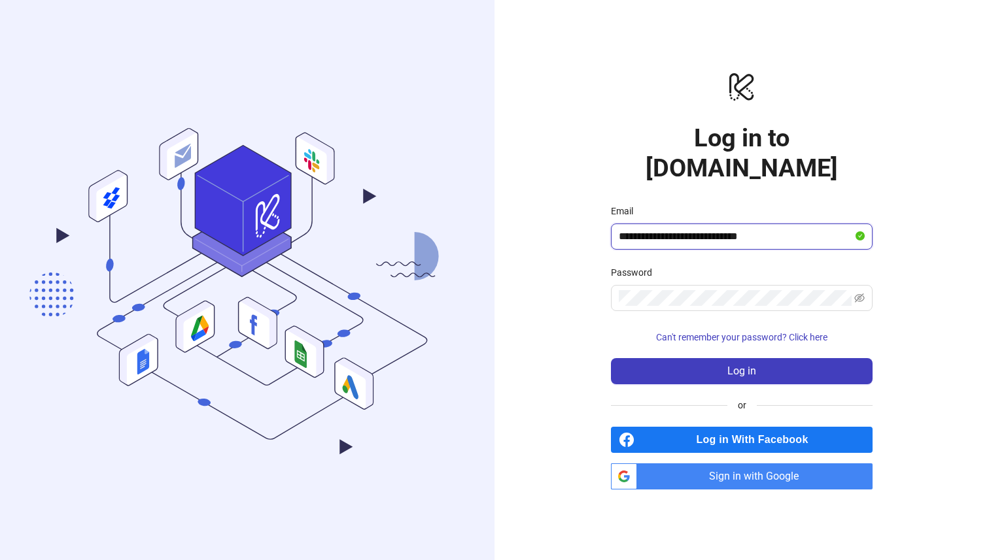
drag, startPoint x: 752, startPoint y: 225, endPoint x: 693, endPoint y: 228, distance: 59.6
click at [693, 229] on input "**********" at bounding box center [736, 237] width 234 height 16
